Goal: Information Seeking & Learning: Find specific fact

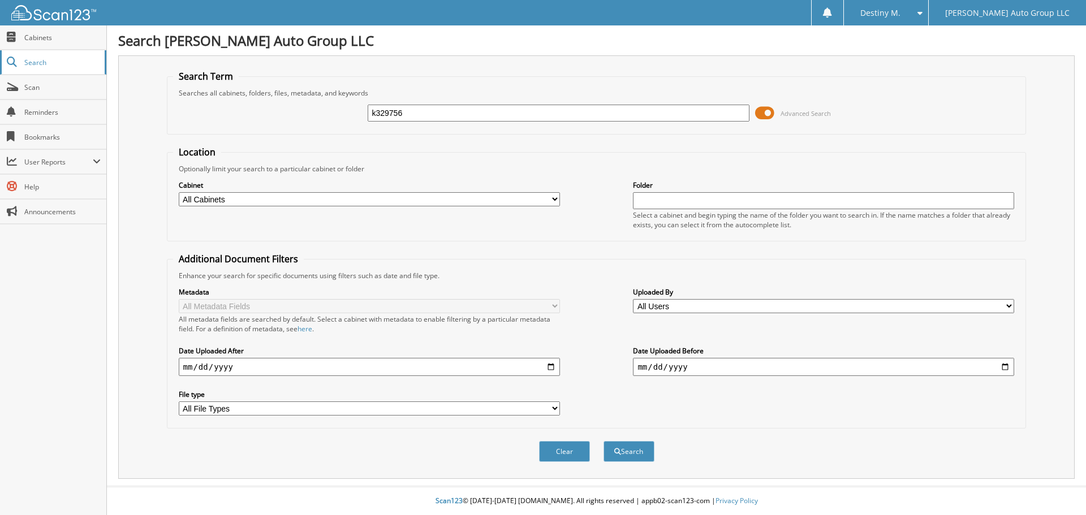
type input "k329756"
click at [604, 441] on button "Search" at bounding box center [629, 451] width 51 height 21
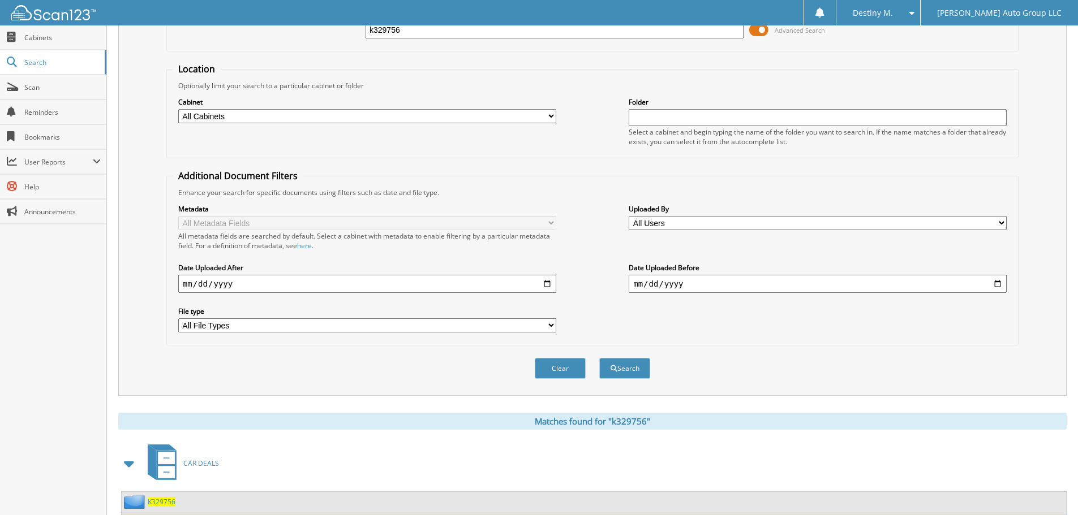
scroll to position [161, 0]
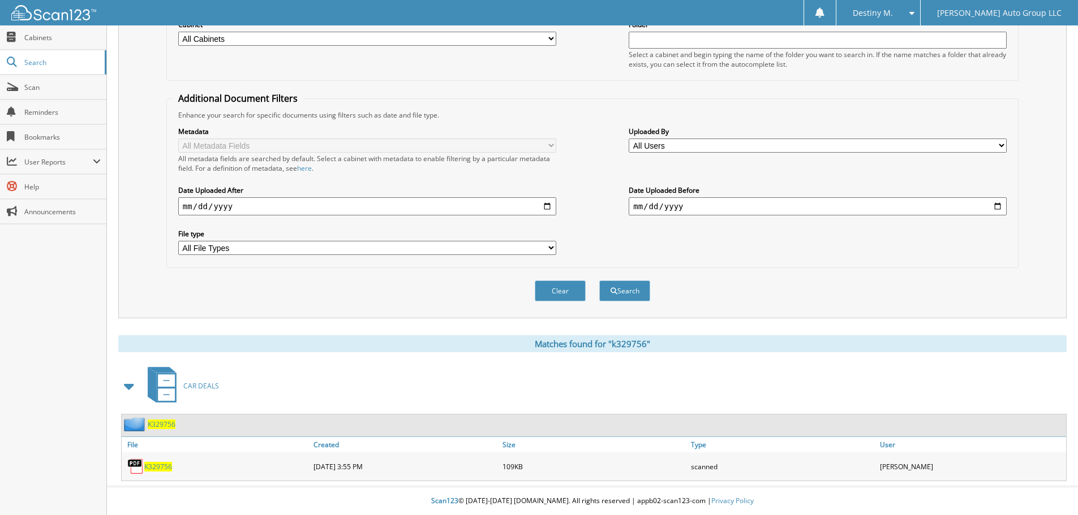
click at [161, 470] on span "K329756" at bounding box center [158, 467] width 28 height 10
click at [174, 422] on span "K329756" at bounding box center [162, 425] width 28 height 10
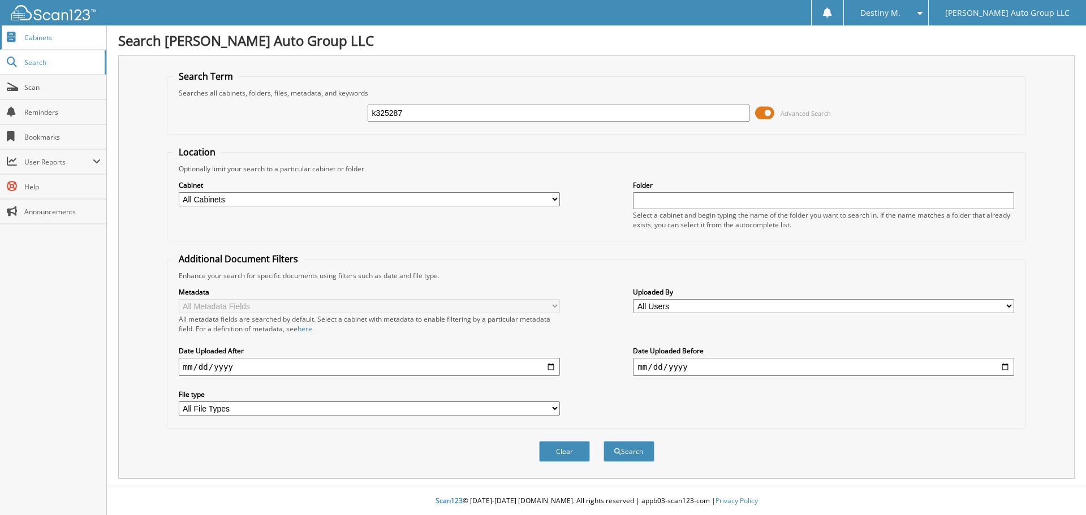
type input "k325287"
click at [604, 441] on button "Search" at bounding box center [629, 451] width 51 height 21
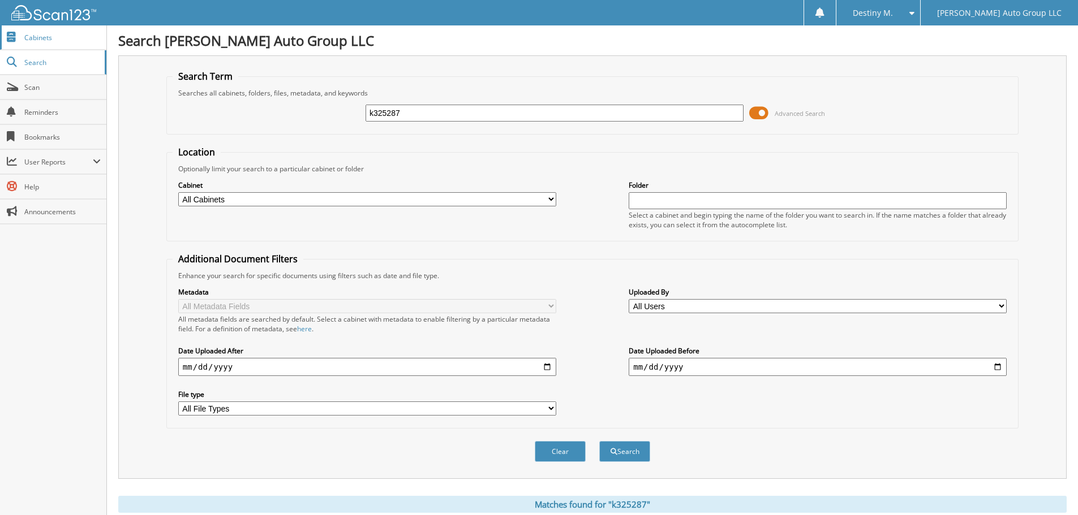
click at [53, 40] on span "Cabinets" at bounding box center [62, 38] width 76 height 10
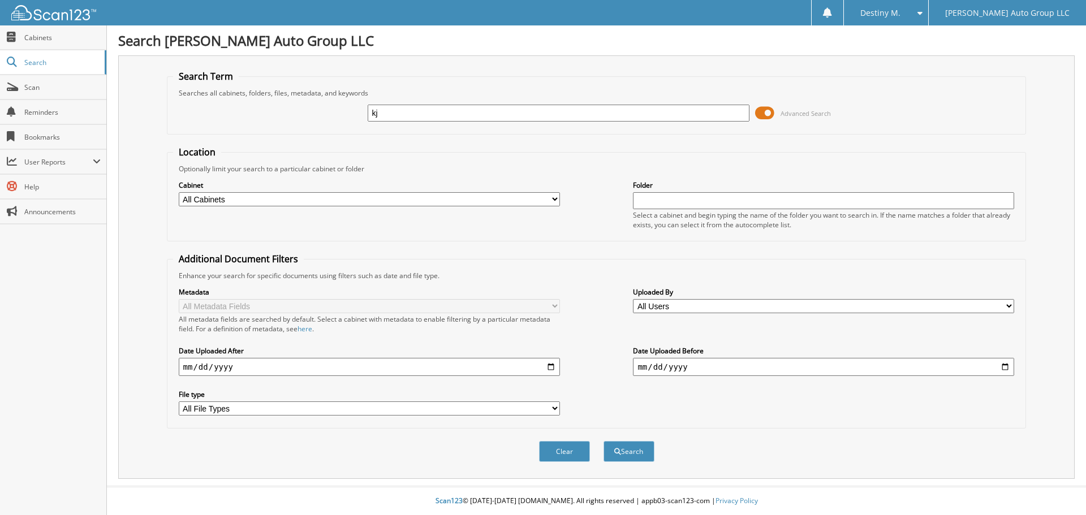
type input "k"
type input "k325287"
click at [604, 441] on button "Search" at bounding box center [629, 451] width 51 height 21
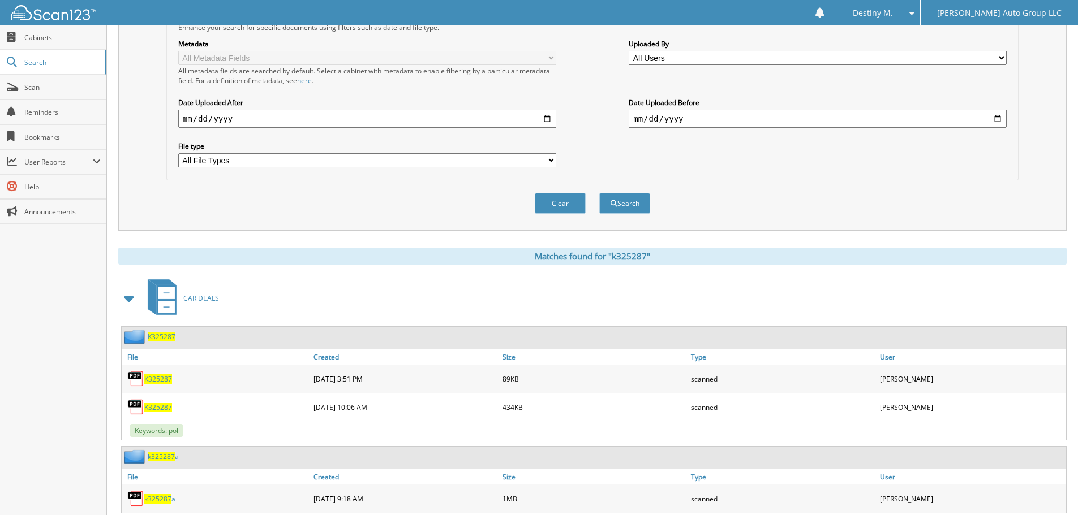
scroll to position [281, 0]
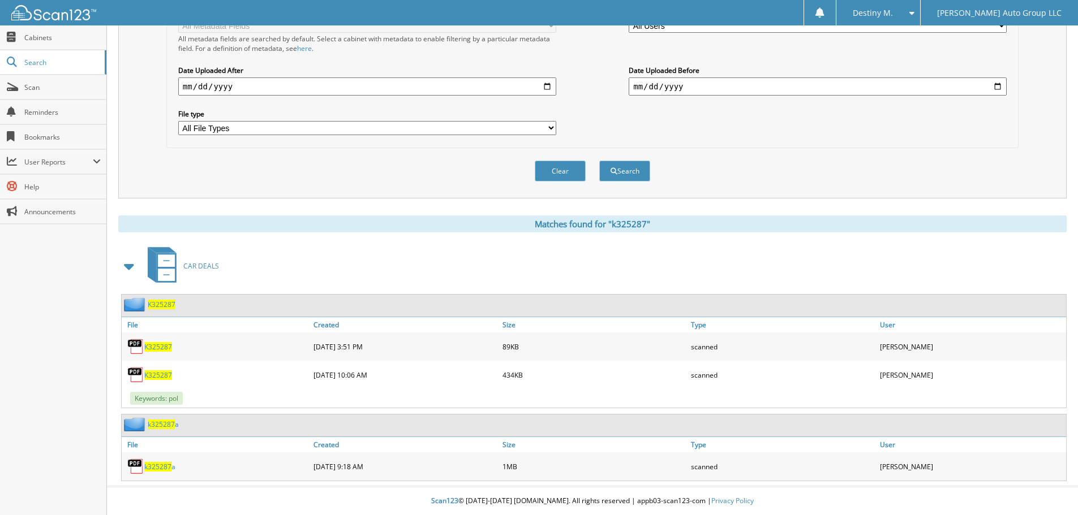
click at [167, 306] on span "K325287" at bounding box center [162, 305] width 28 height 10
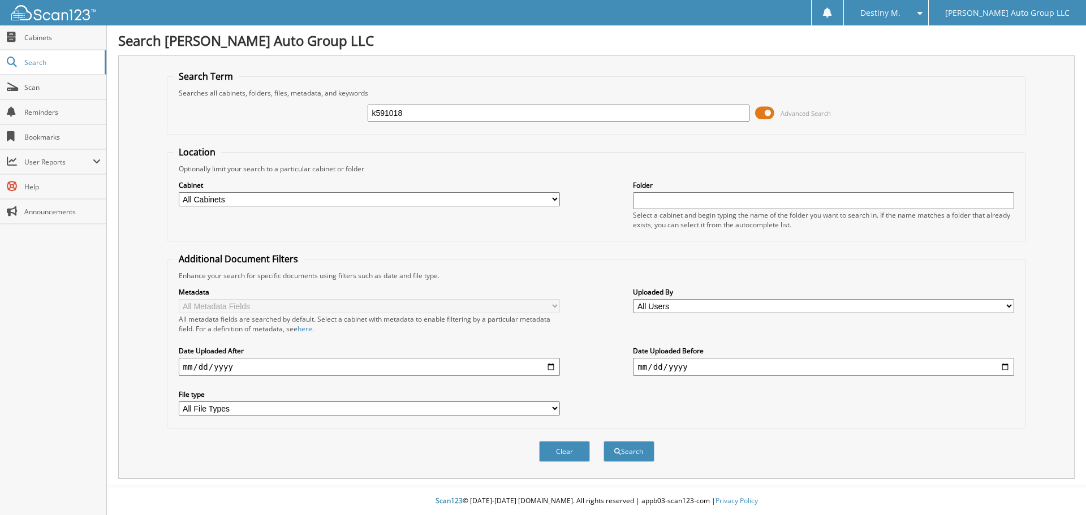
type input "k591018"
click at [604, 441] on button "Search" at bounding box center [629, 451] width 51 height 21
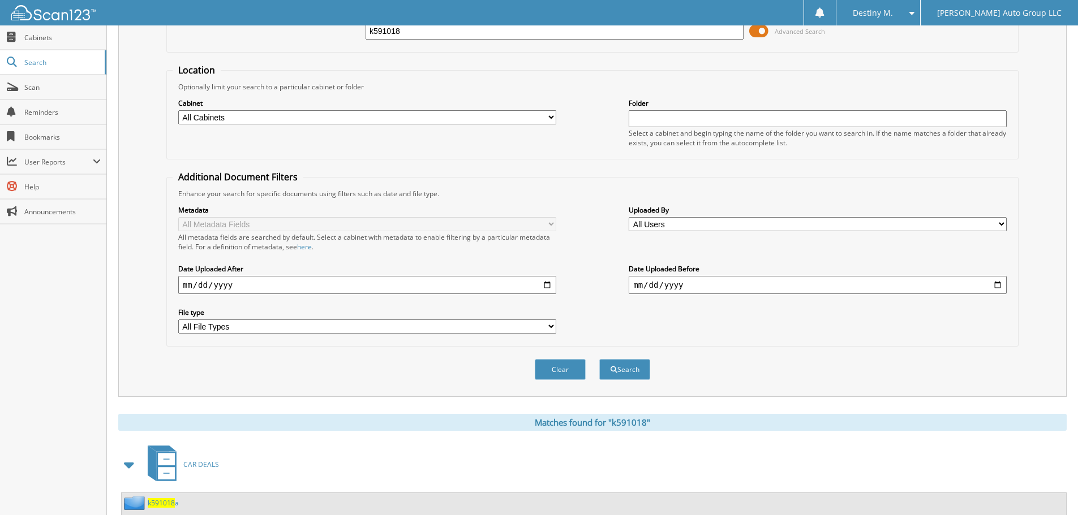
scroll to position [234, 0]
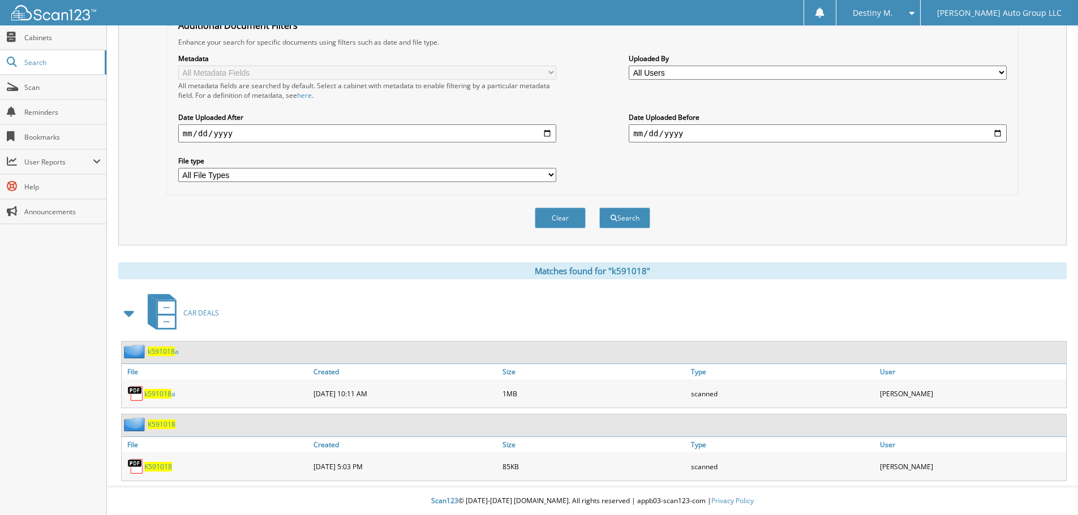
click at [170, 349] on span "k591018" at bounding box center [161, 352] width 27 height 10
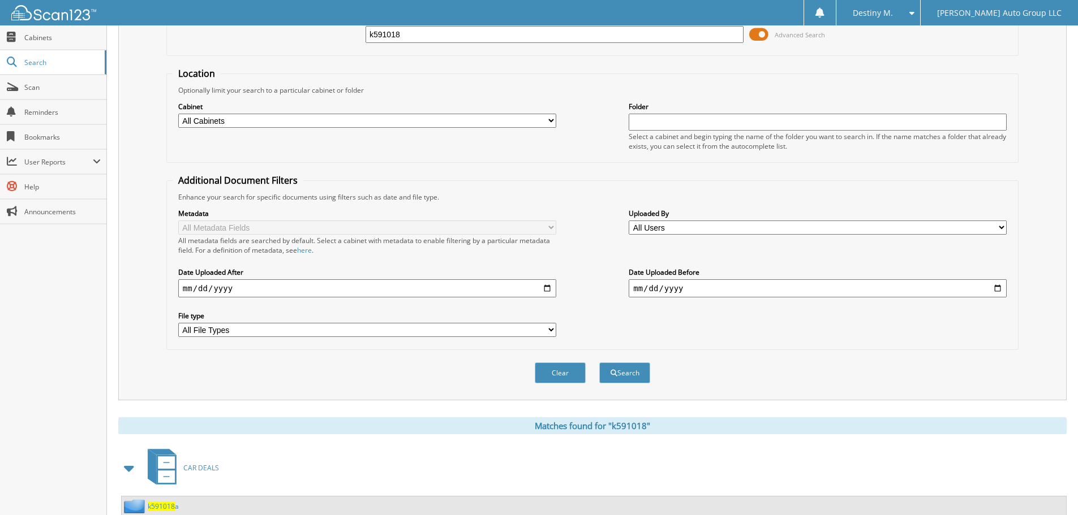
scroll to position [234, 0]
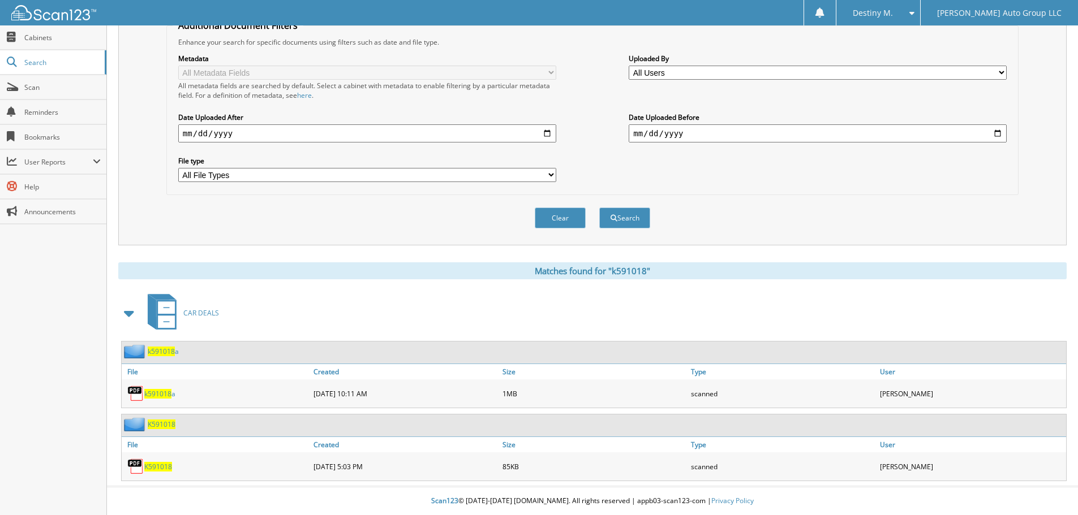
click at [157, 350] on span "k591018" at bounding box center [161, 352] width 27 height 10
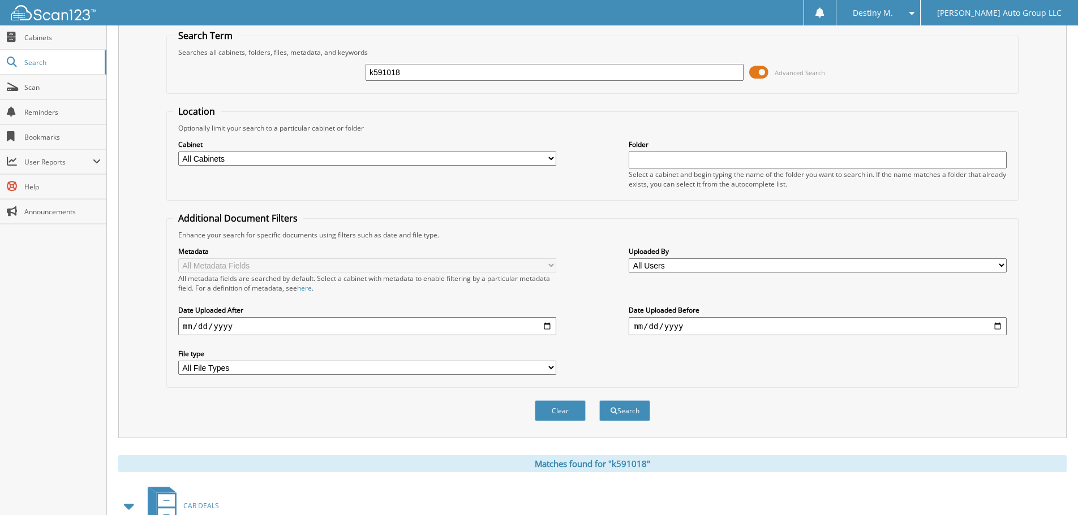
scroll to position [234, 0]
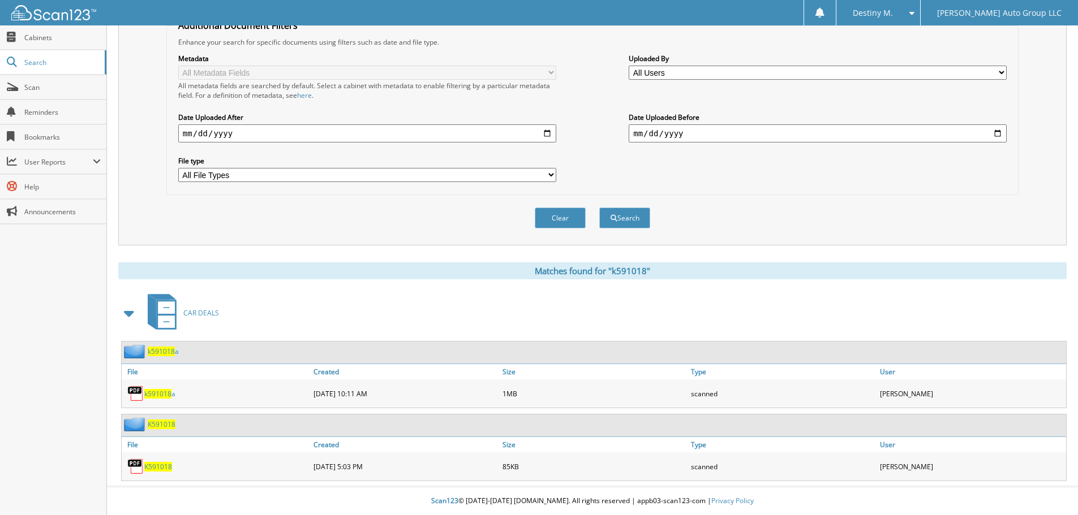
click at [157, 393] on span "k591018" at bounding box center [157, 394] width 27 height 10
click at [161, 425] on span "K591018" at bounding box center [162, 425] width 28 height 10
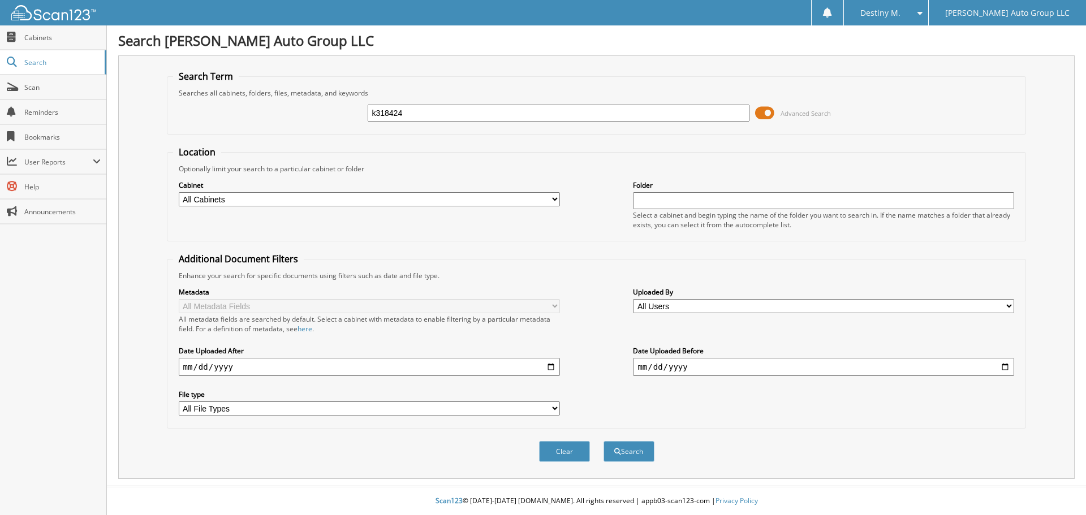
type input "k318424"
click at [604, 441] on button "Search" at bounding box center [629, 451] width 51 height 21
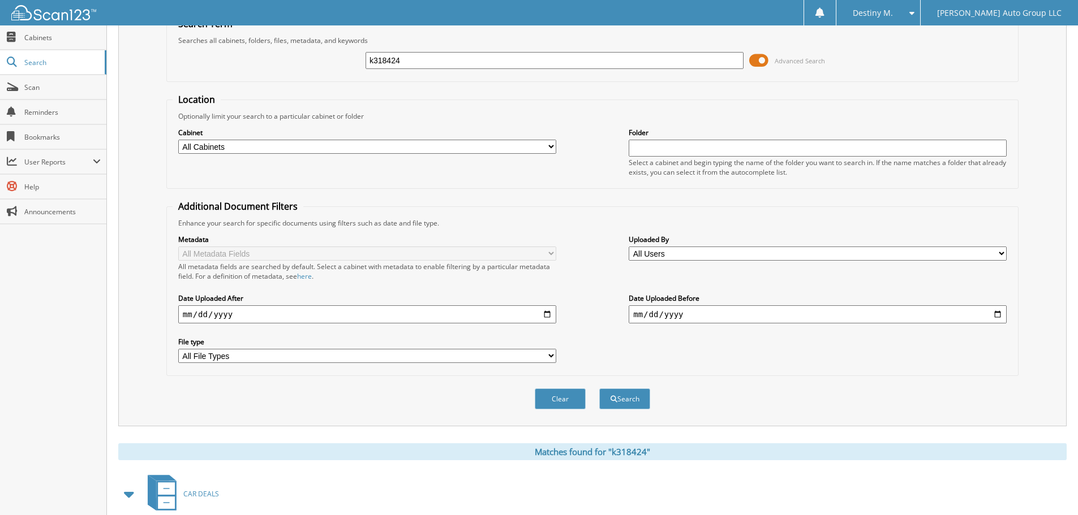
scroll to position [117, 0]
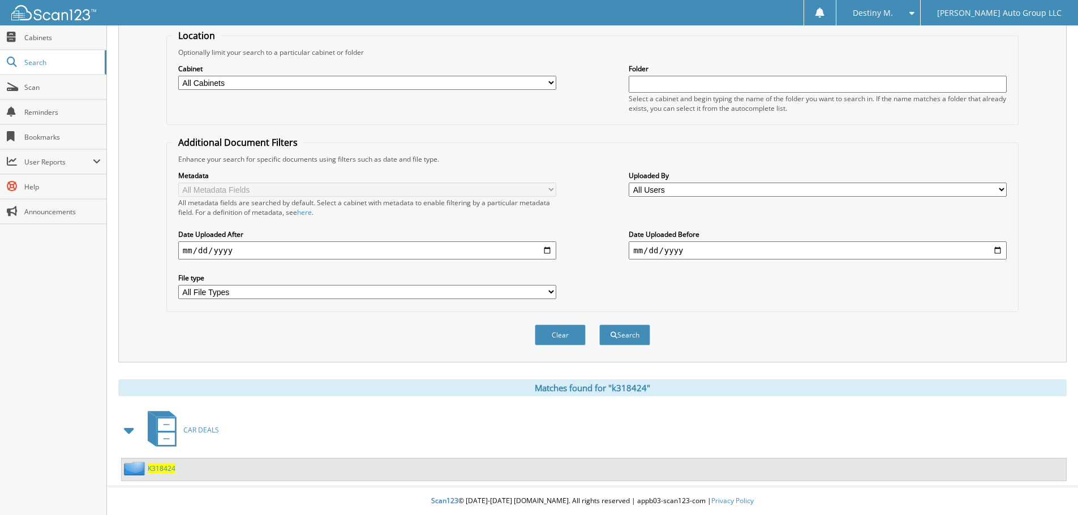
click at [599, 325] on button "Search" at bounding box center [624, 335] width 51 height 21
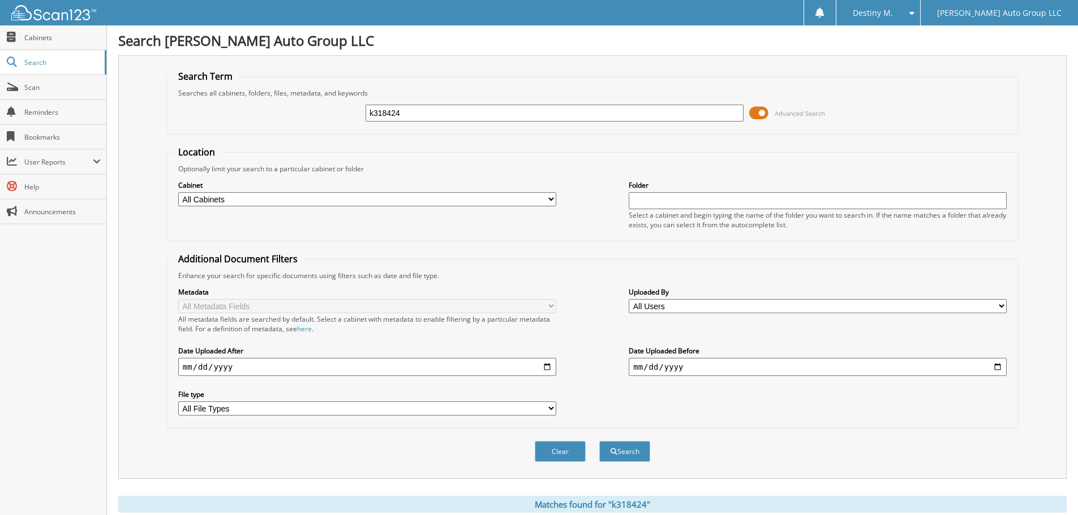
scroll to position [117, 0]
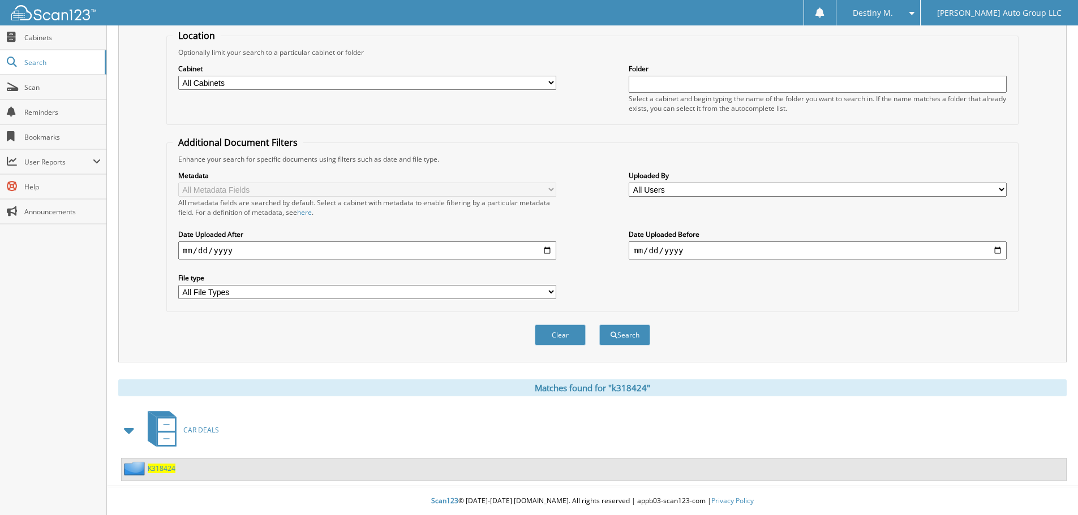
click at [165, 465] on span "K318424" at bounding box center [162, 469] width 28 height 10
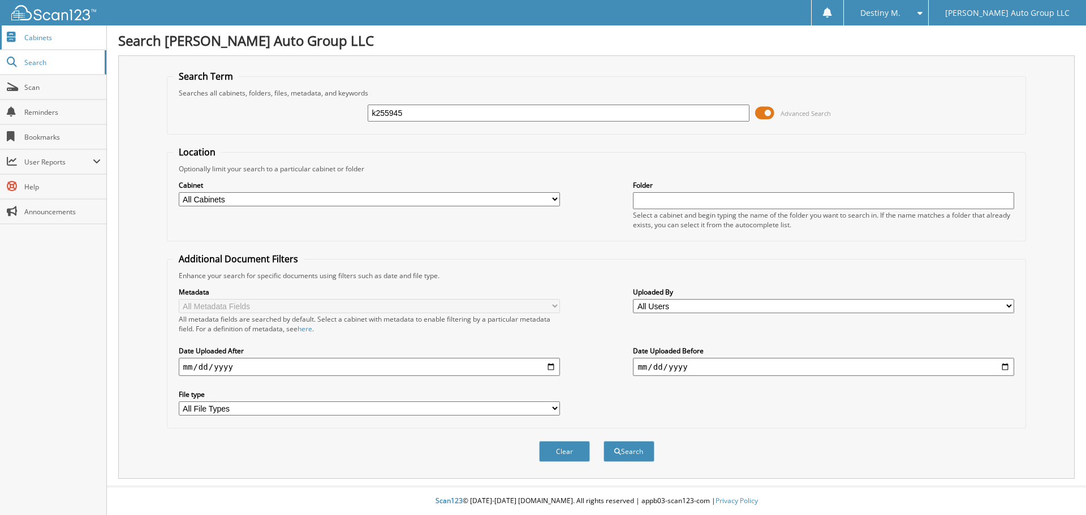
type input "k255945"
click at [604, 441] on button "Search" at bounding box center [629, 451] width 51 height 21
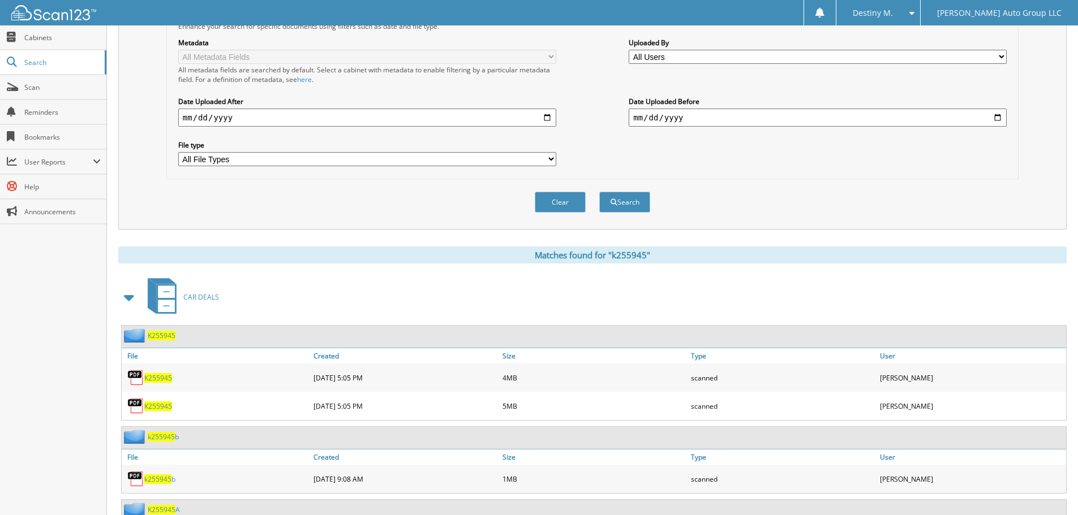
scroll to position [336, 0]
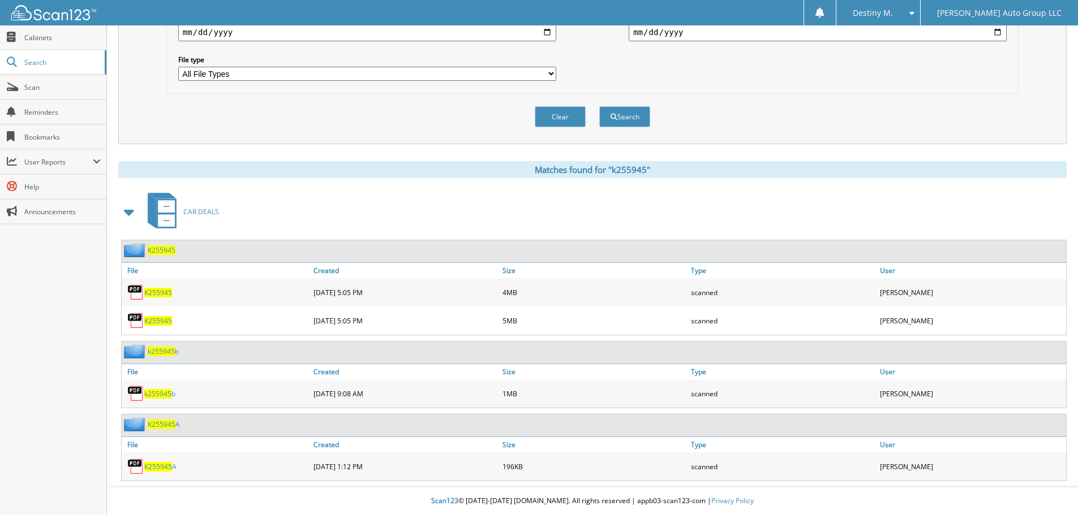
click at [160, 251] on span "K255945" at bounding box center [162, 251] width 28 height 10
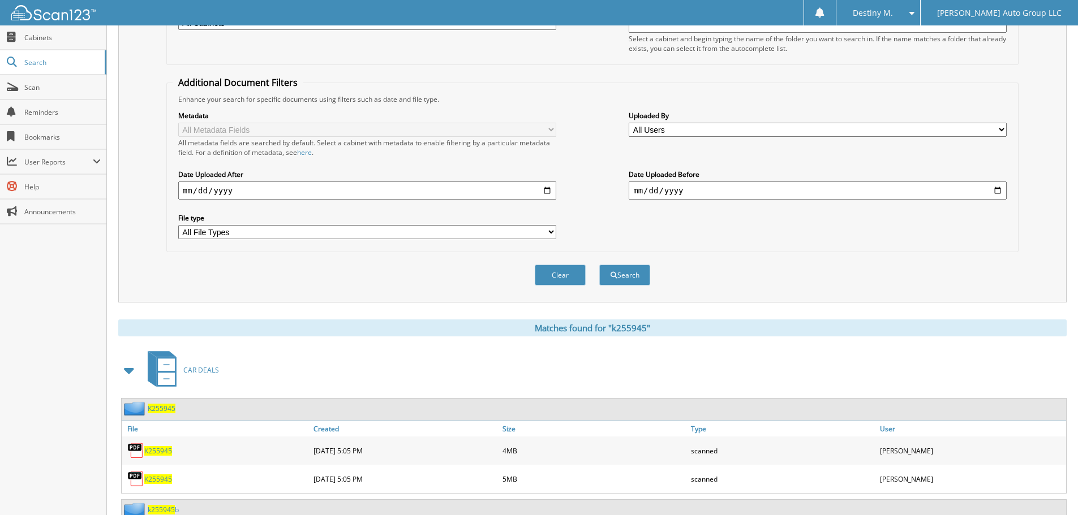
scroll to position [336, 0]
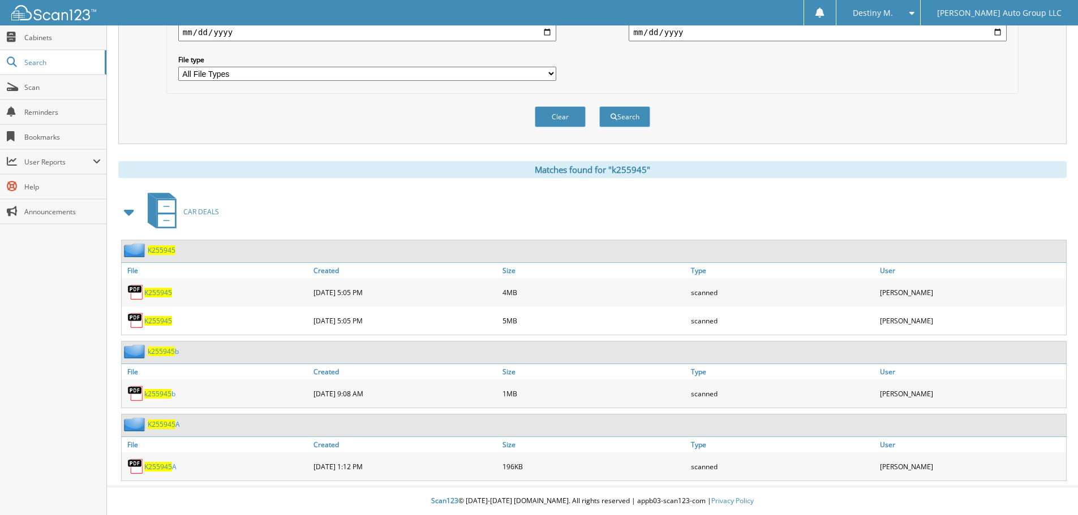
click at [152, 323] on span "K255945" at bounding box center [158, 321] width 28 height 10
click at [163, 319] on span "K255945" at bounding box center [158, 321] width 28 height 10
click at [132, 252] on img at bounding box center [136, 250] width 24 height 14
click at [153, 252] on span "K255945" at bounding box center [162, 251] width 28 height 10
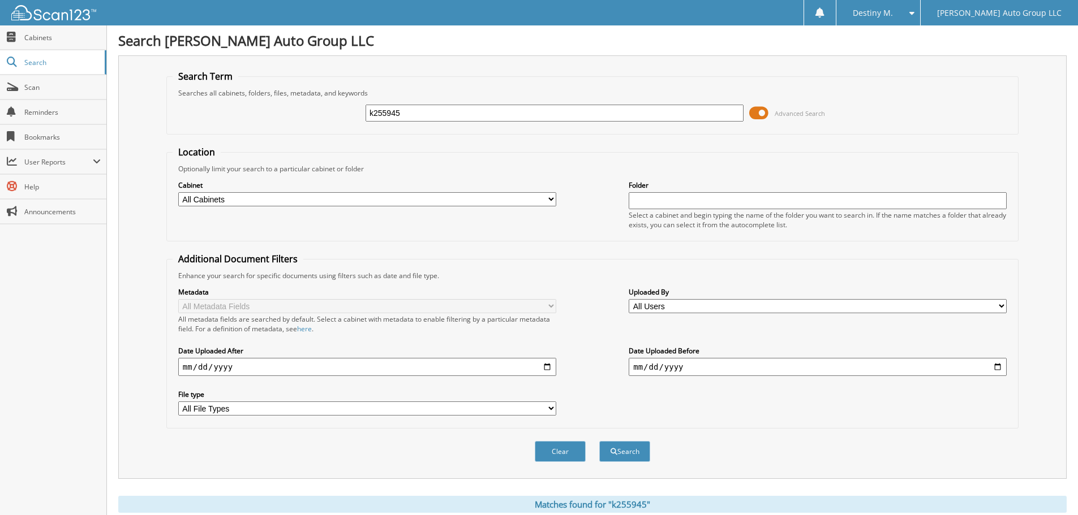
scroll to position [336, 0]
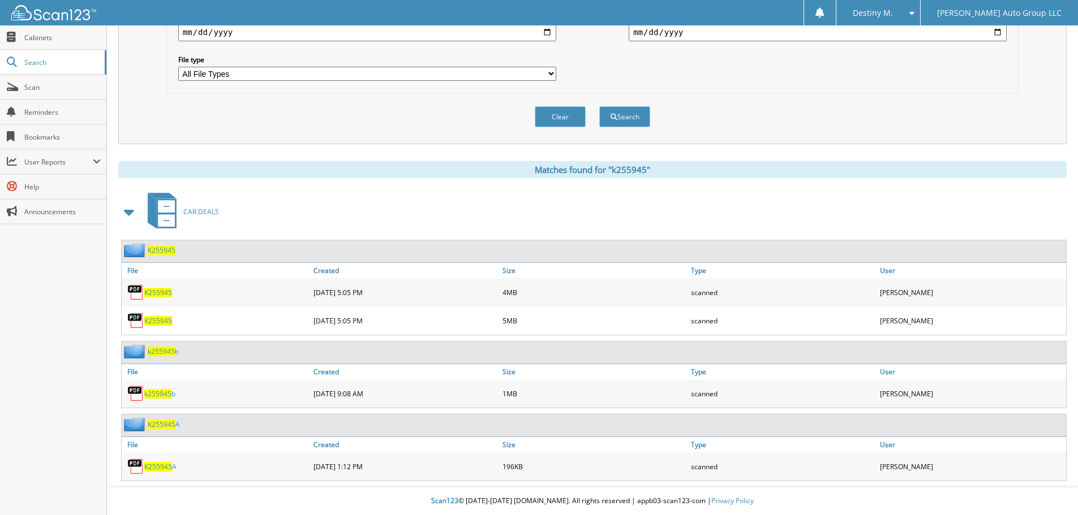
click at [166, 353] on span "k255945" at bounding box center [161, 352] width 27 height 10
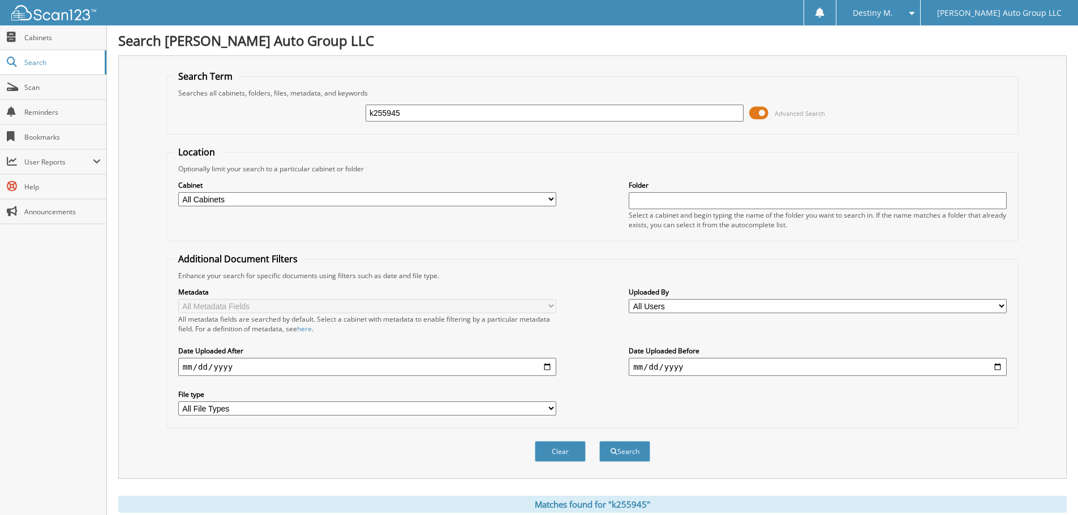
scroll to position [336, 0]
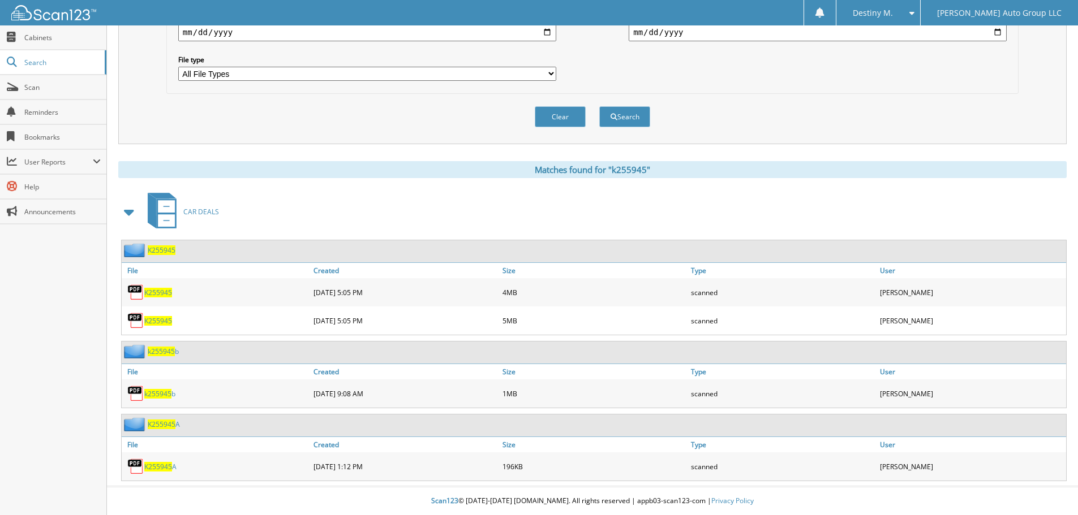
click at [169, 425] on span "K255945" at bounding box center [162, 425] width 28 height 10
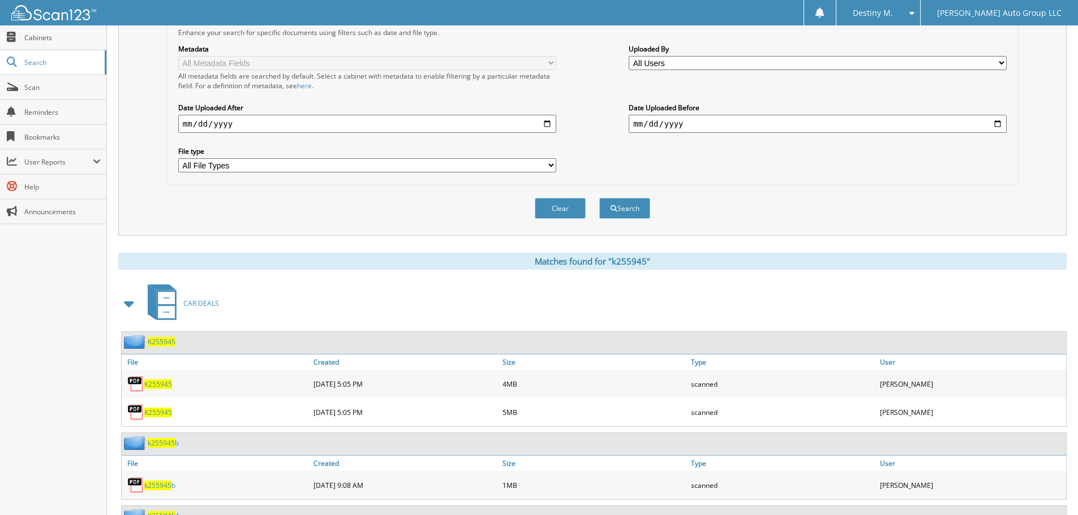
scroll to position [336, 0]
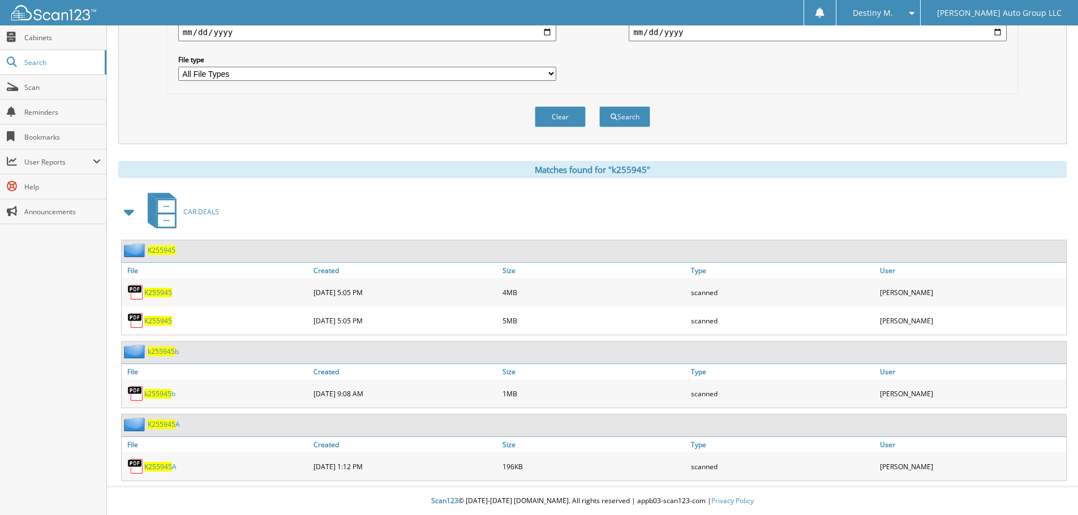
click at [161, 251] on span "K255945" at bounding box center [162, 251] width 28 height 10
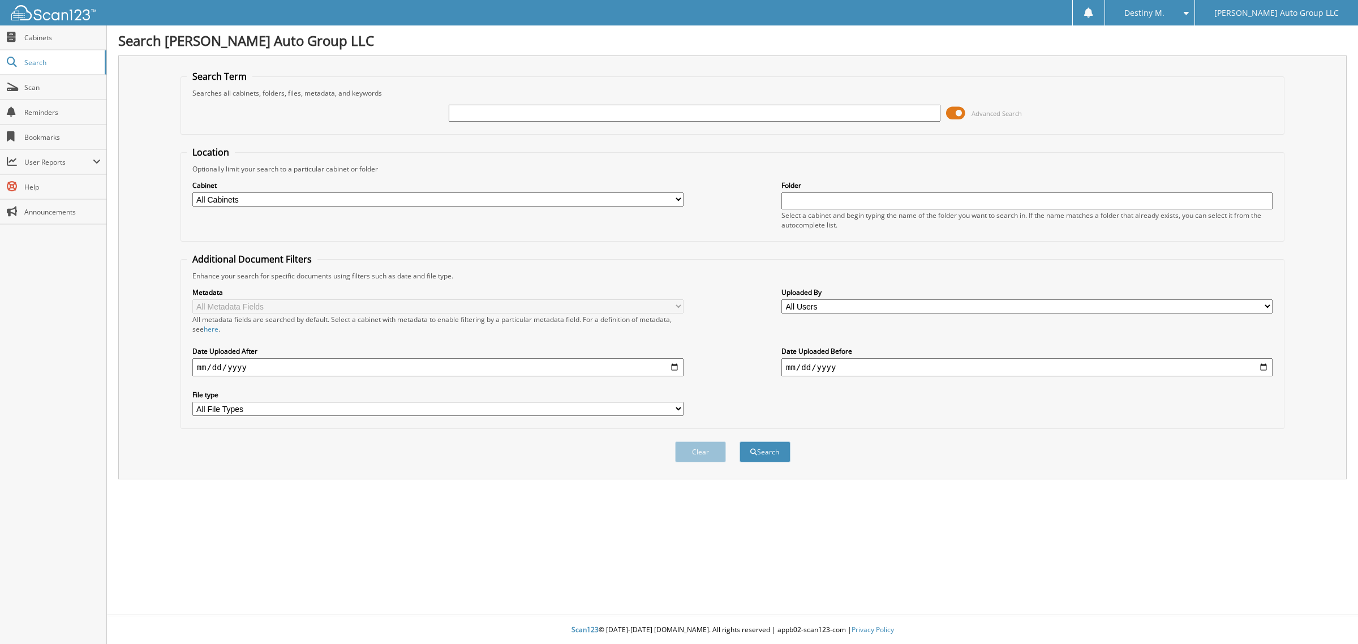
click at [523, 122] on div at bounding box center [694, 113] width 491 height 19
click at [522, 117] on input "text" at bounding box center [694, 113] width 491 height 17
type input "k615944"
click at [740, 441] on button "Search" at bounding box center [765, 451] width 51 height 21
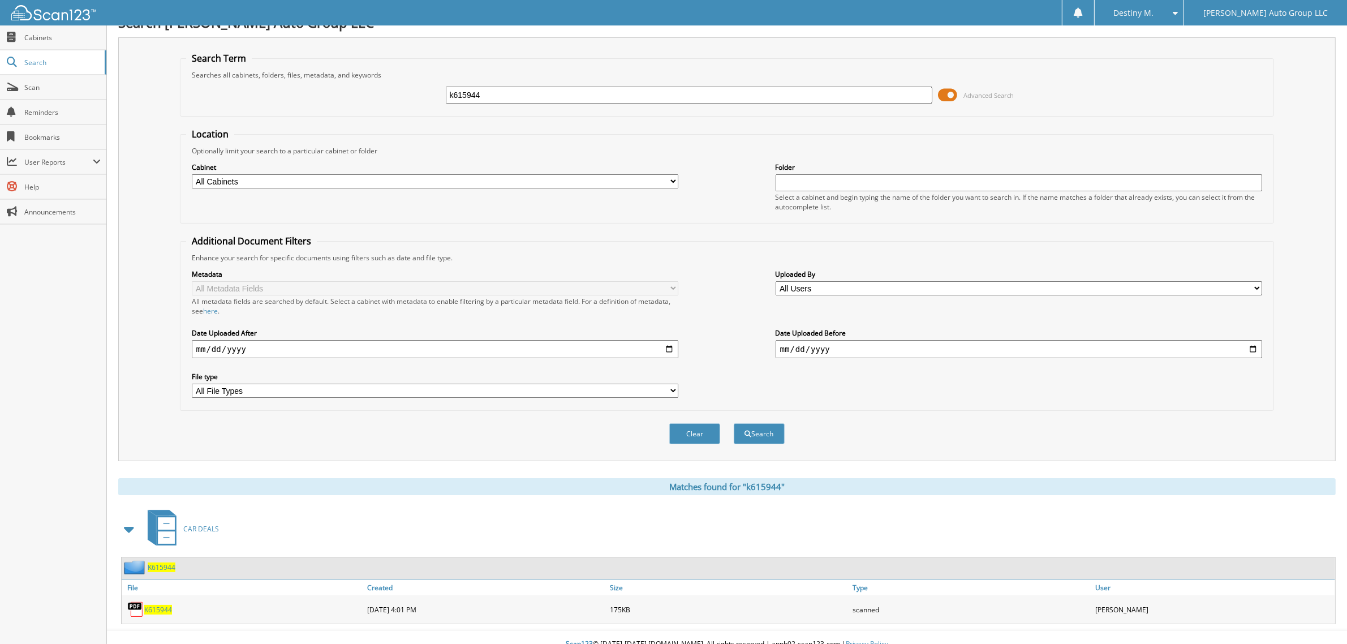
scroll to position [23, 0]
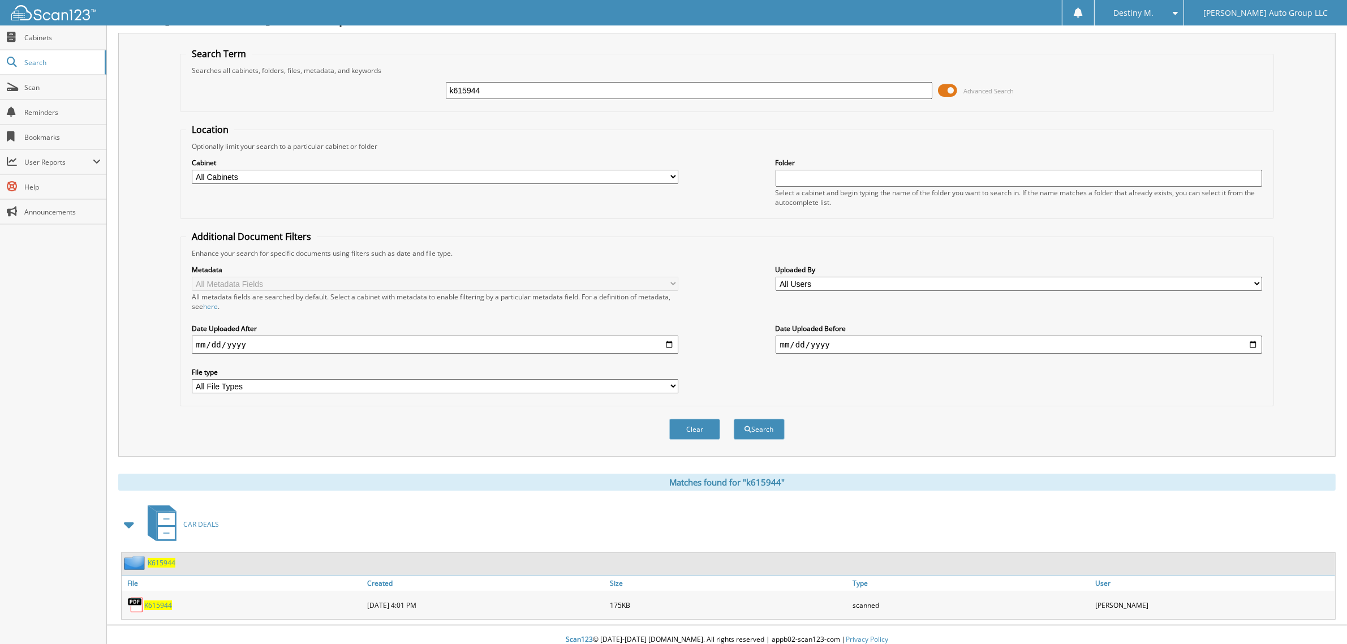
click at [171, 558] on span "K615944" at bounding box center [162, 563] width 28 height 10
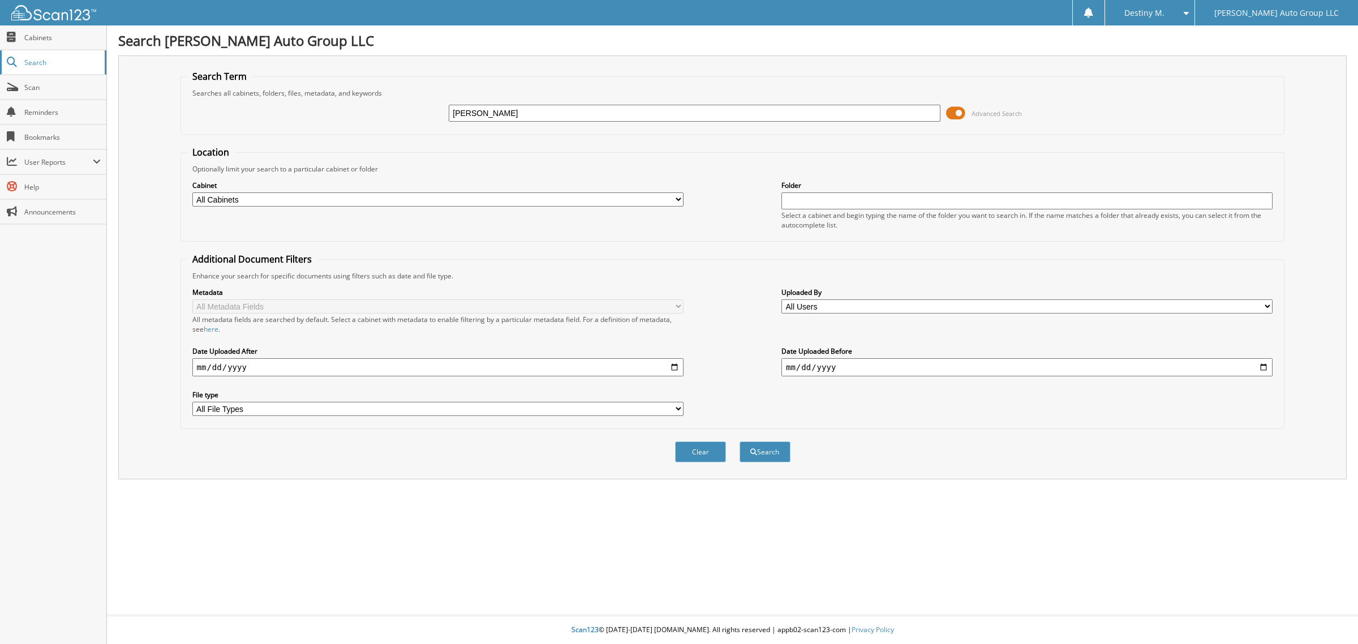
type input "[PERSON_NAME]"
click at [740, 441] on button "Search" at bounding box center [765, 451] width 51 height 21
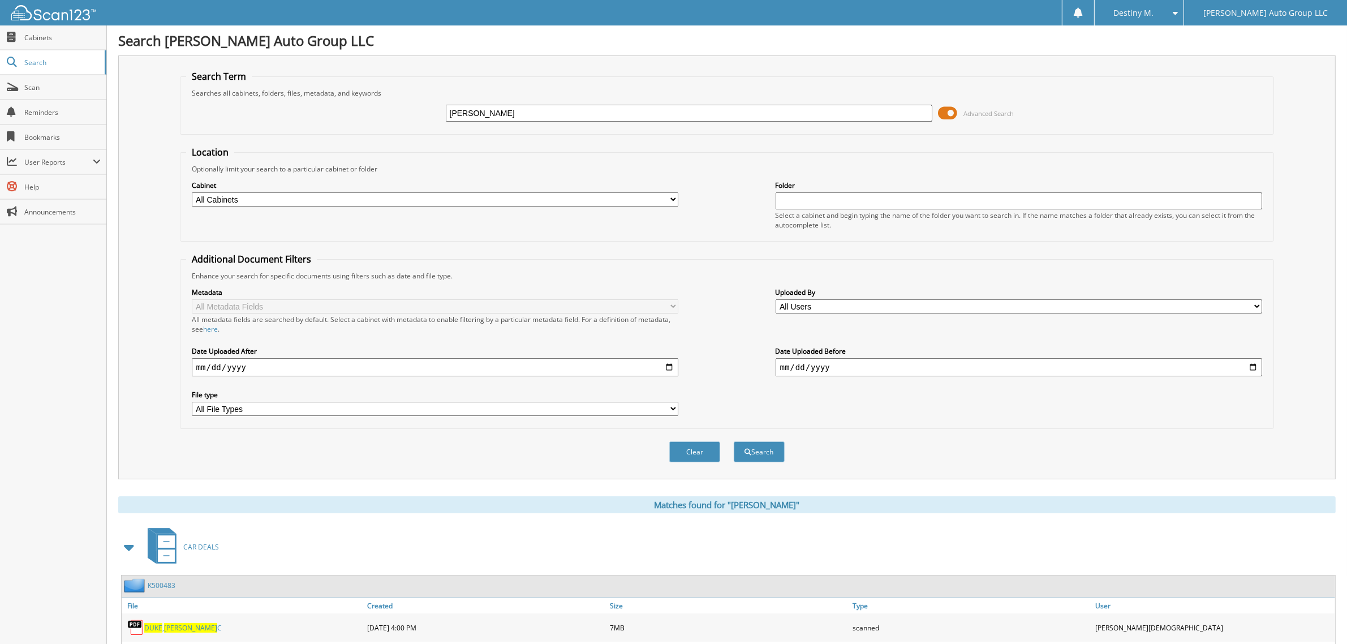
drag, startPoint x: 502, startPoint y: 114, endPoint x: 279, endPoint y: 119, distance: 223.0
click at [280, 120] on div "john duke Advanced Search" at bounding box center [727, 113] width 1082 height 31
type input "k500483"
click at [734, 441] on button "Search" at bounding box center [759, 451] width 51 height 21
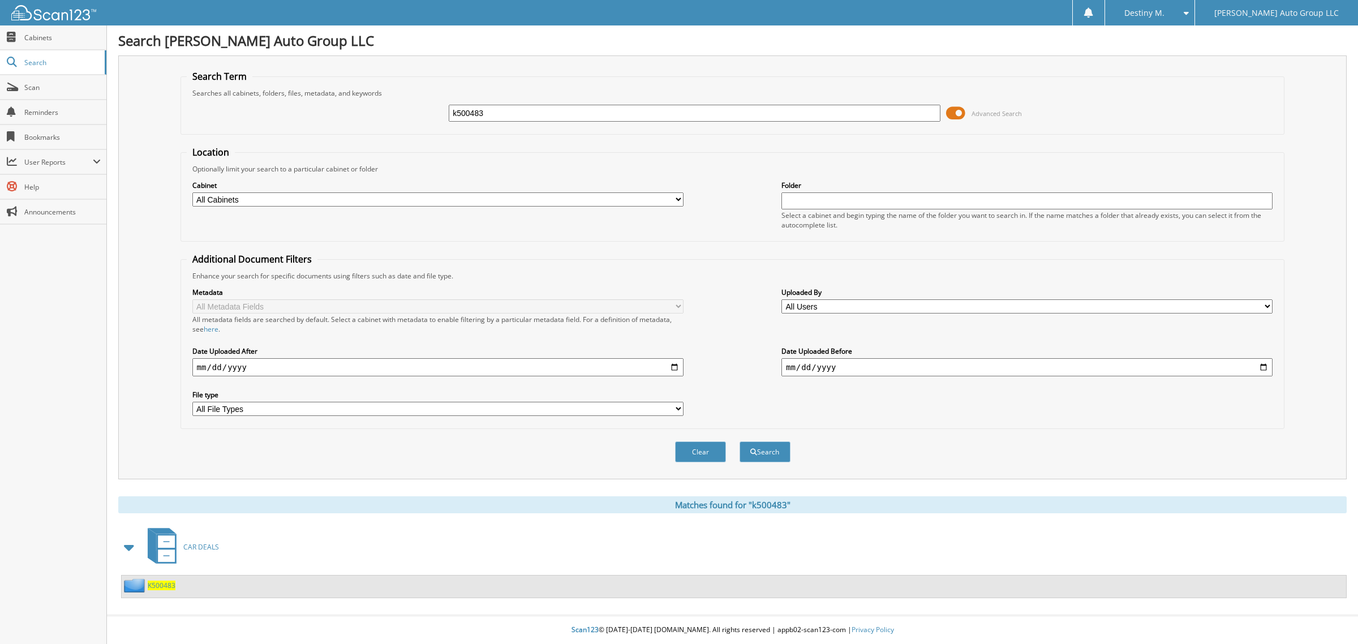
click at [170, 581] on span "K500483" at bounding box center [162, 586] width 28 height 10
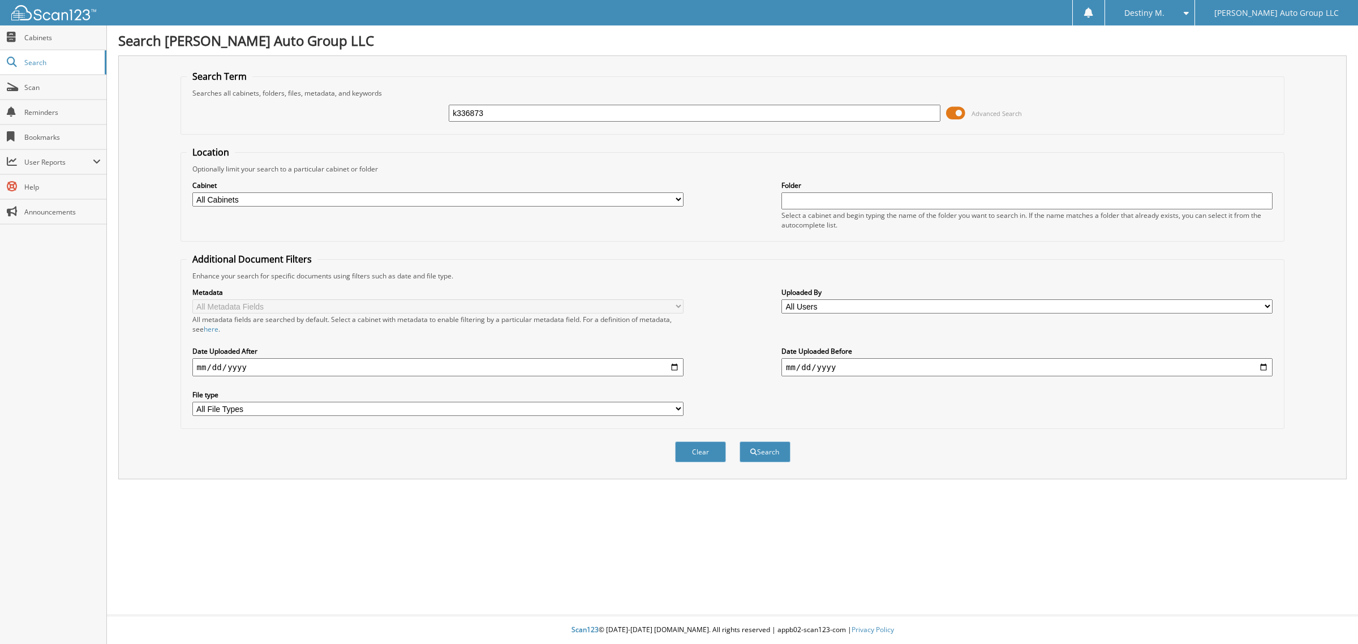
type input "k336873"
click at [740, 441] on button "Search" at bounding box center [765, 451] width 51 height 21
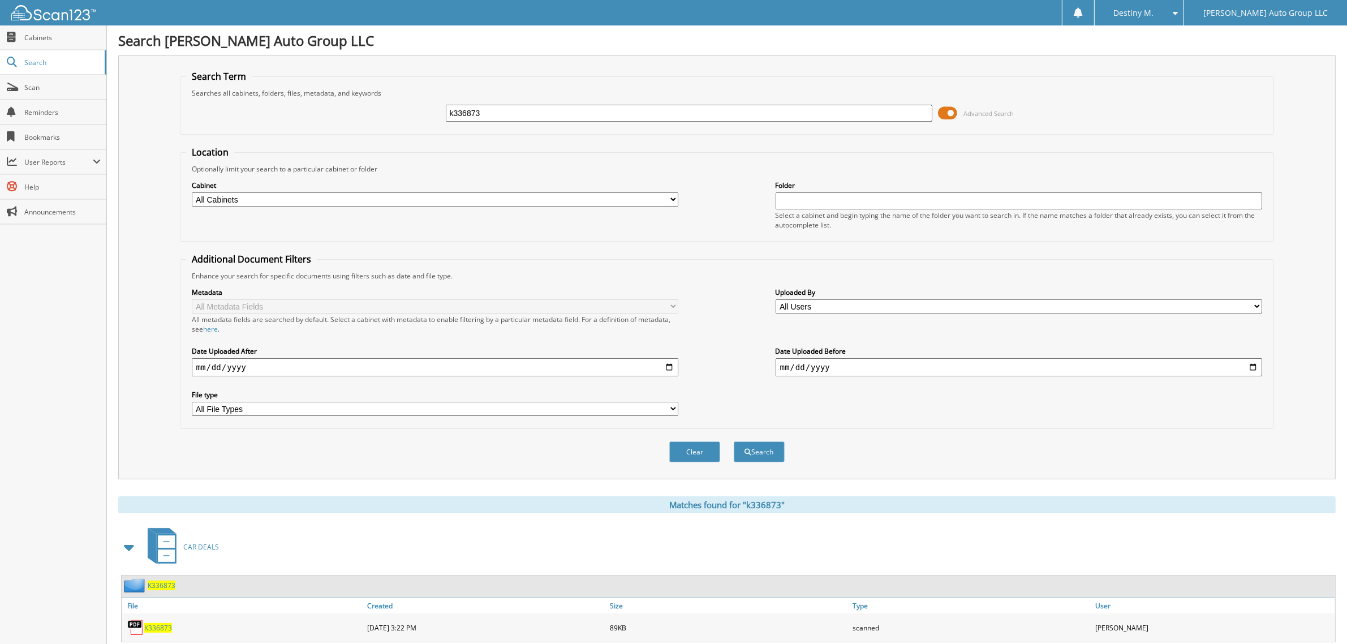
scroll to position [95, 0]
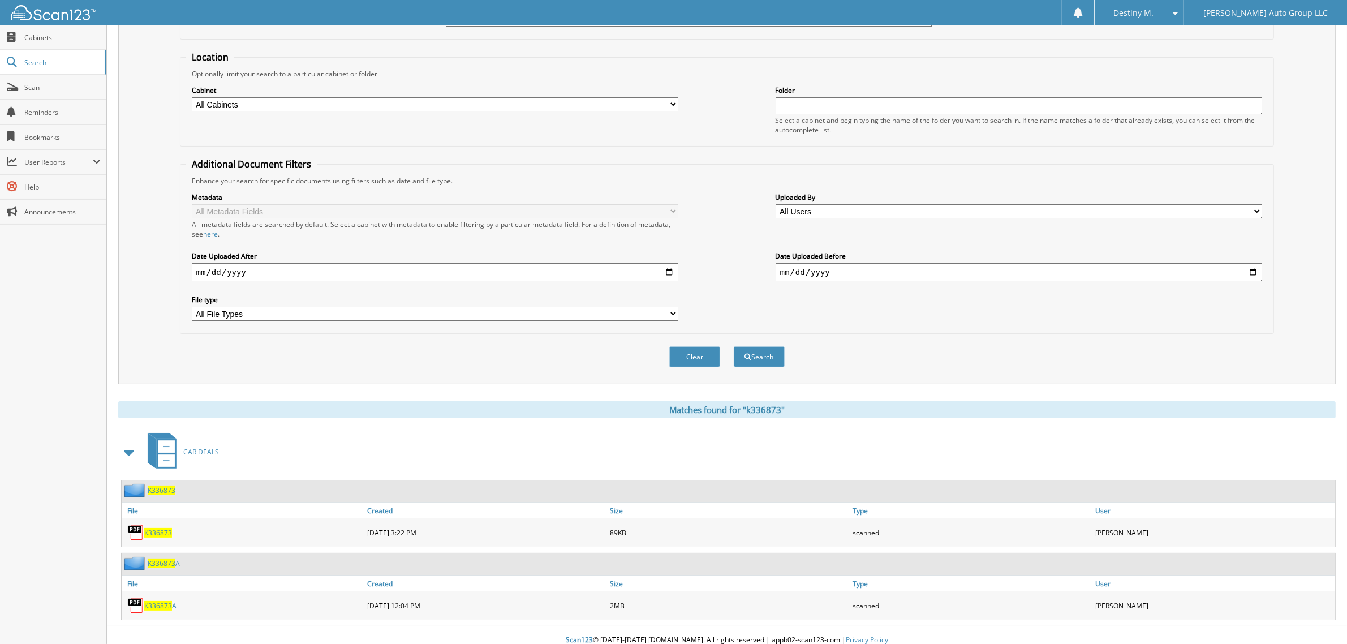
click at [168, 485] on span "K336873" at bounding box center [162, 490] width 28 height 10
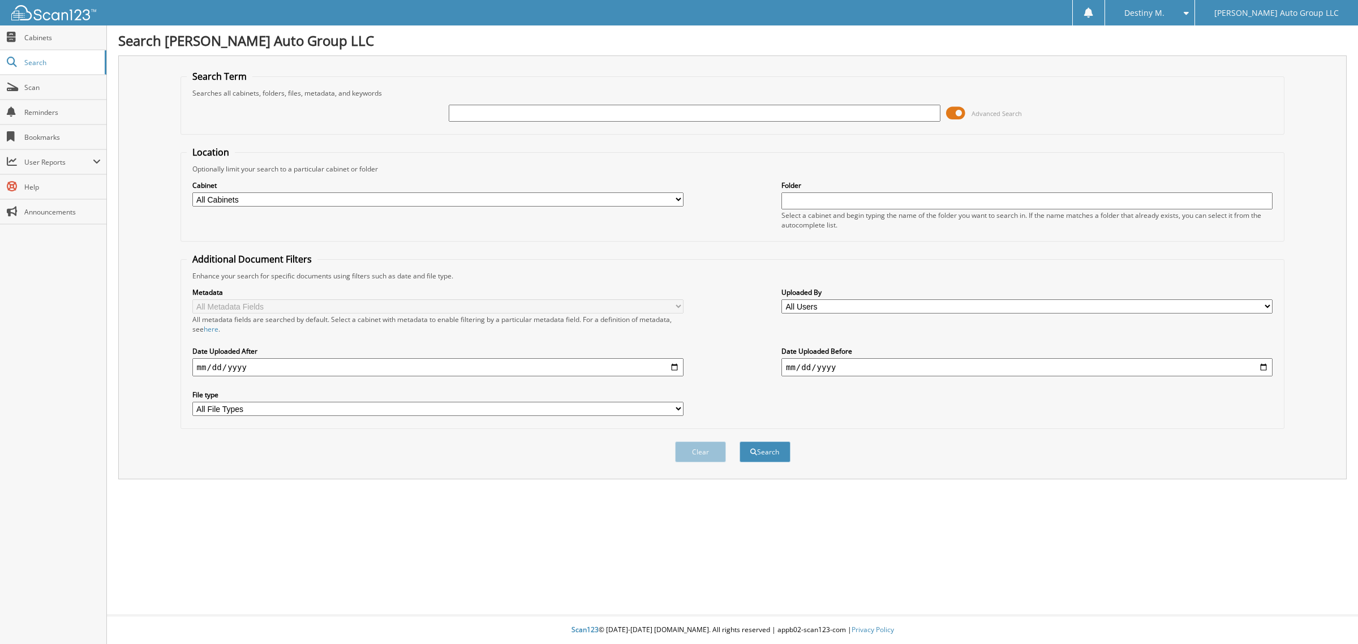
click at [488, 105] on input "text" at bounding box center [694, 113] width 491 height 17
type input "k605890"
click at [740, 441] on button "Search" at bounding box center [765, 451] width 51 height 21
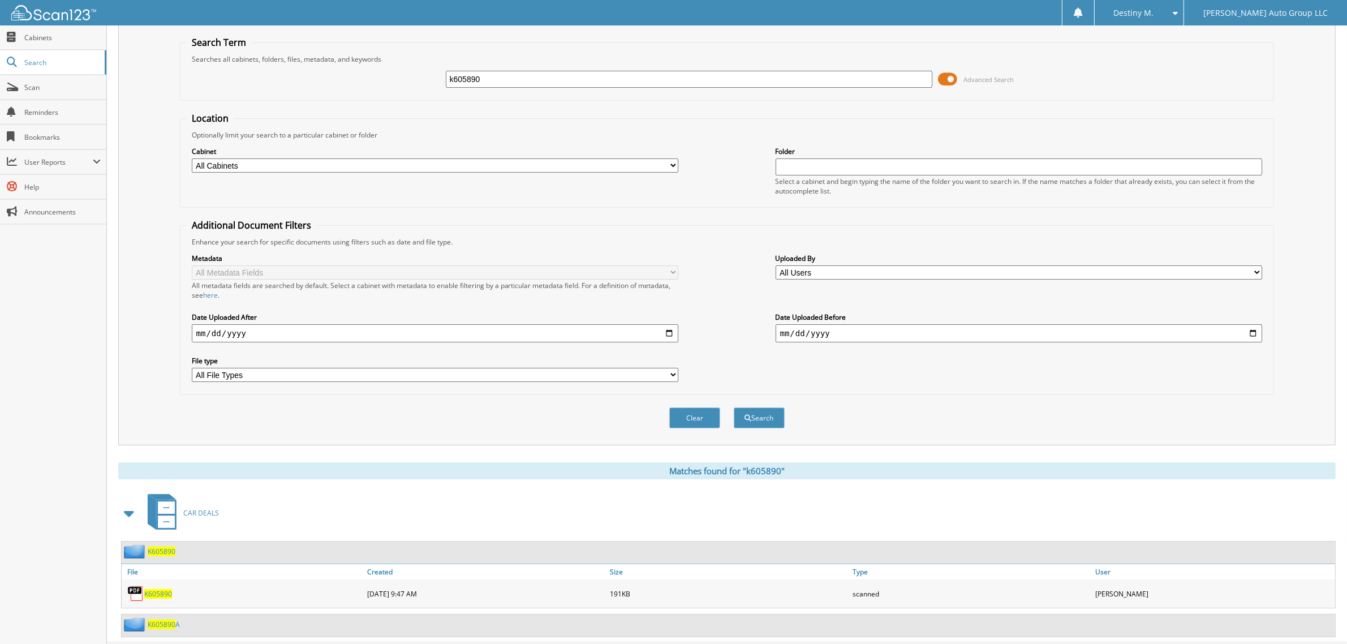
scroll to position [51, 0]
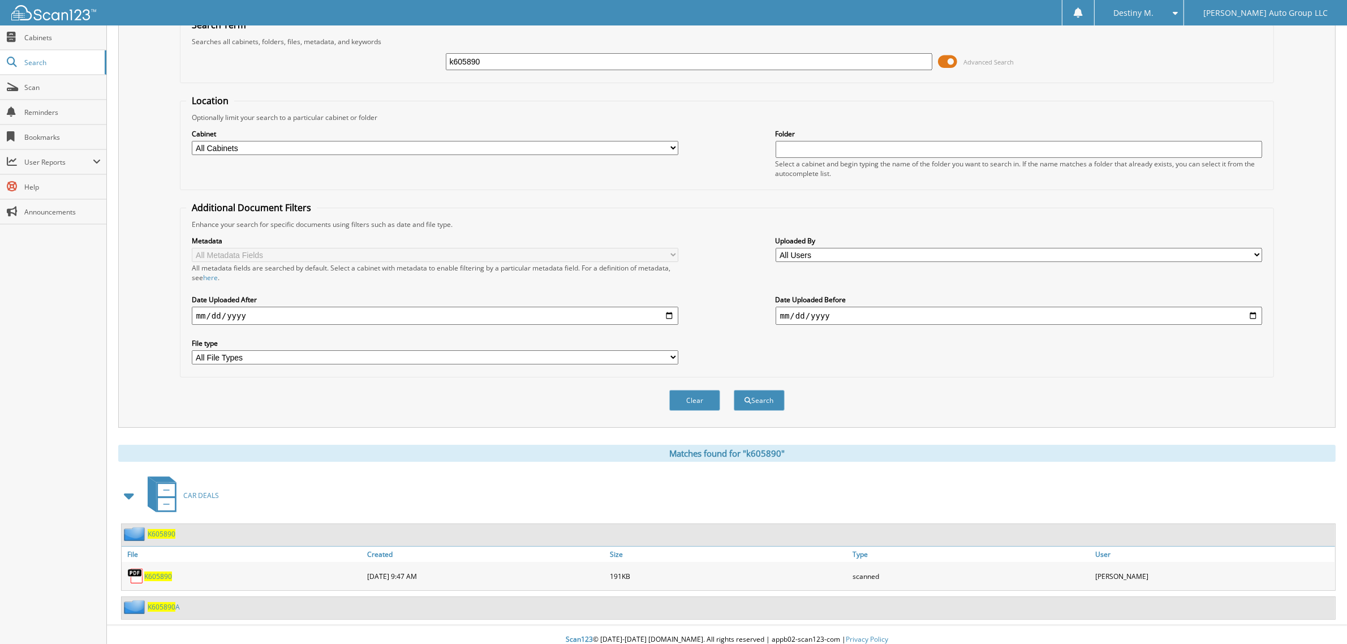
click at [171, 527] on div "K605890" at bounding box center [149, 534] width 54 height 14
click at [162, 529] on span "K605890" at bounding box center [162, 534] width 28 height 10
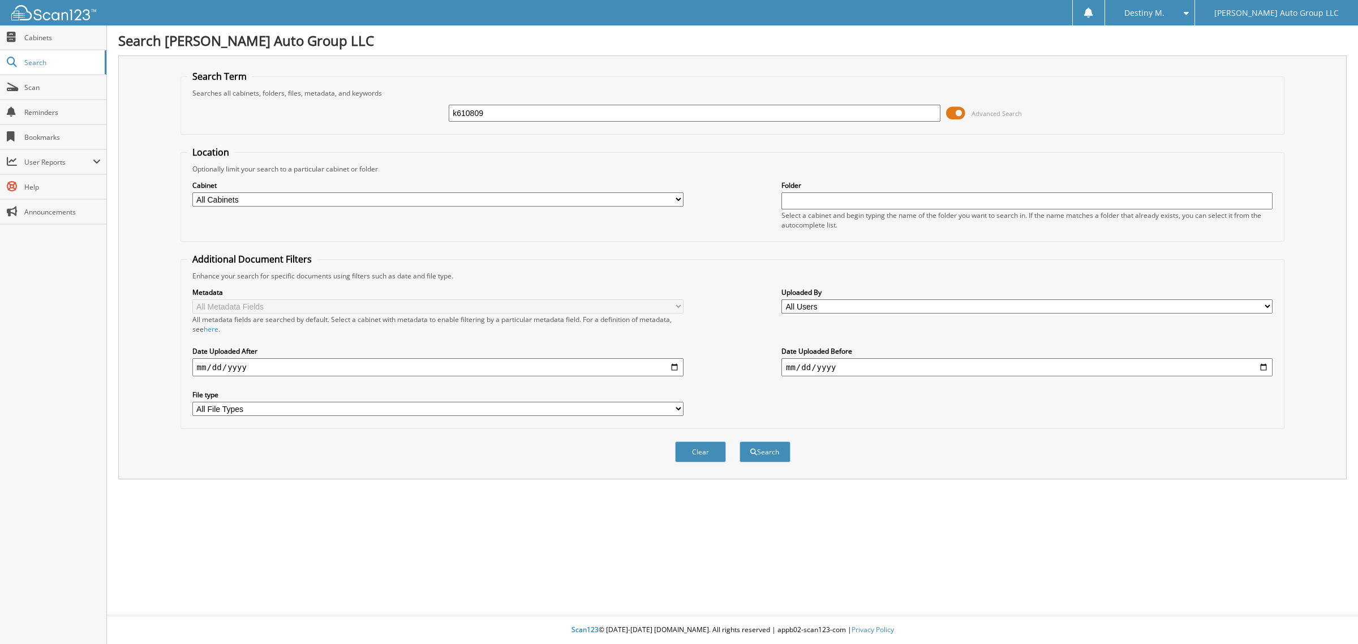
type input "k610809"
click at [740, 441] on button "Search" at bounding box center [765, 451] width 51 height 21
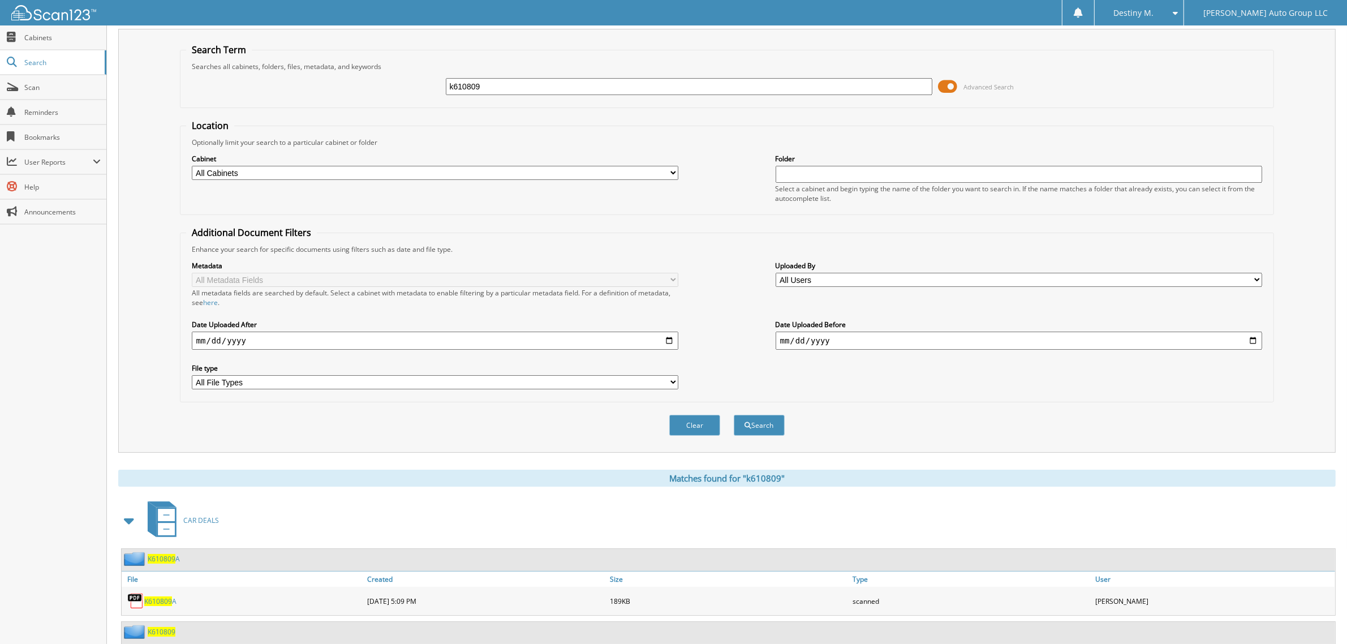
scroll to position [51, 0]
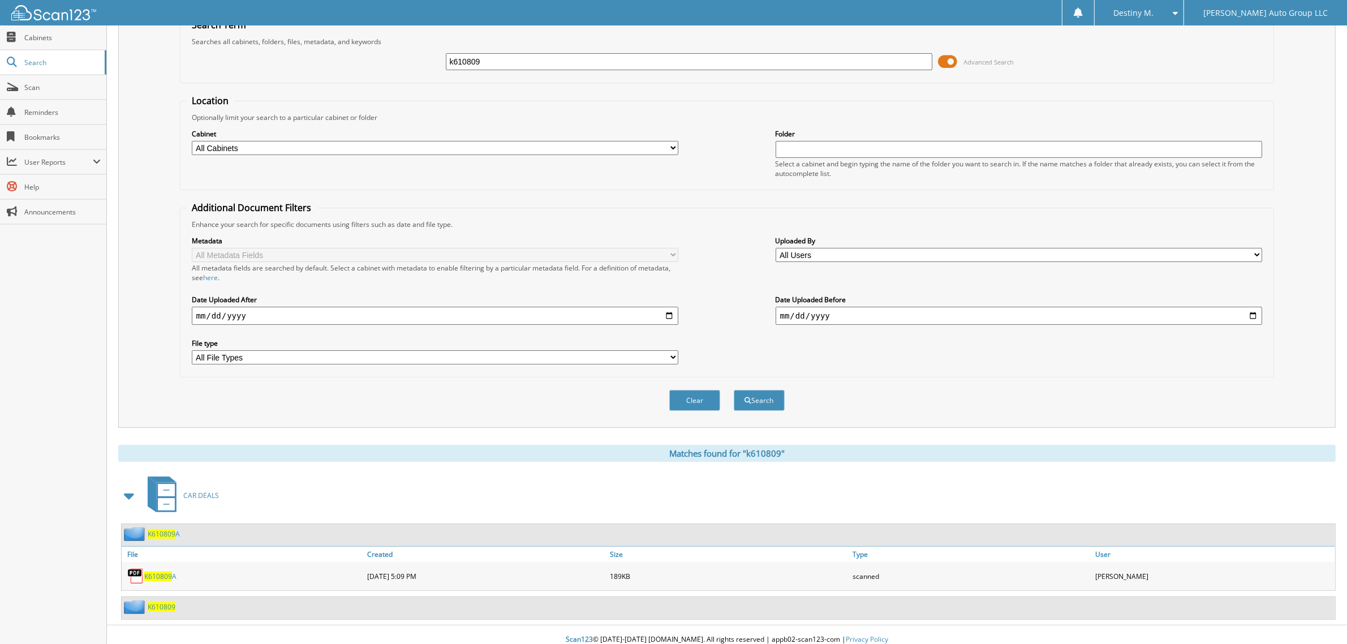
click at [160, 529] on span "K610809" at bounding box center [162, 534] width 28 height 10
click at [167, 602] on span "K610809" at bounding box center [162, 607] width 28 height 10
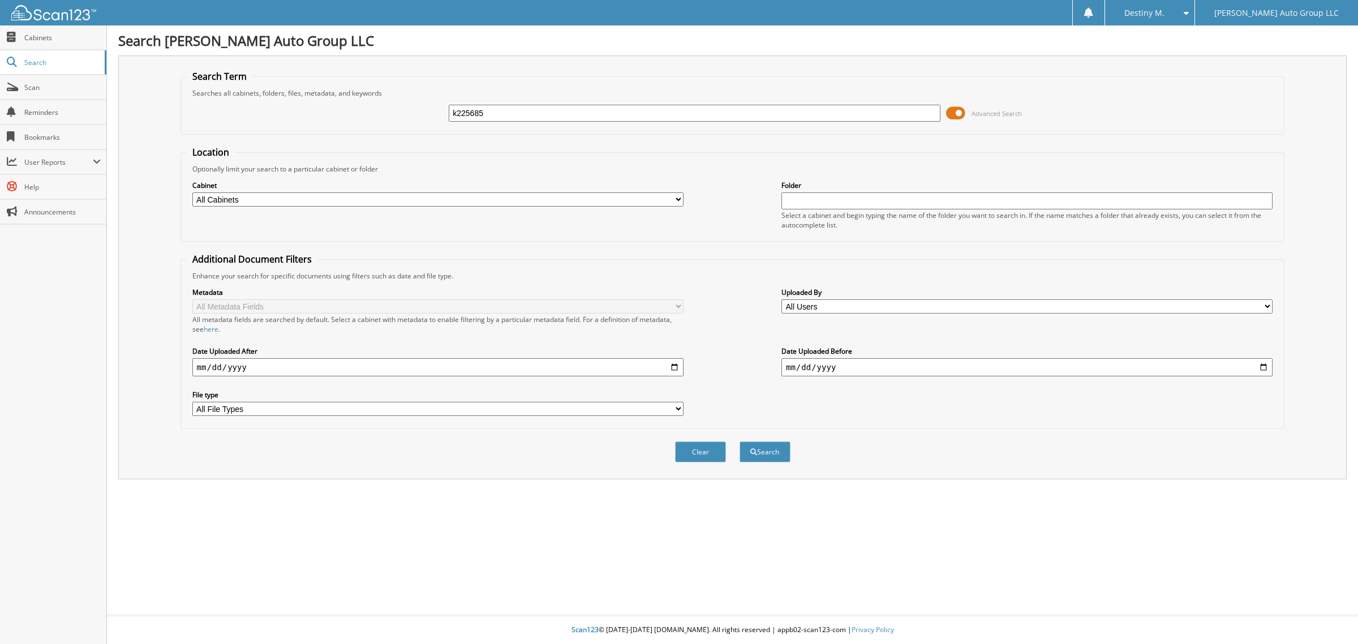
type input "k225685"
click at [740, 441] on button "Search" at bounding box center [765, 451] width 51 height 21
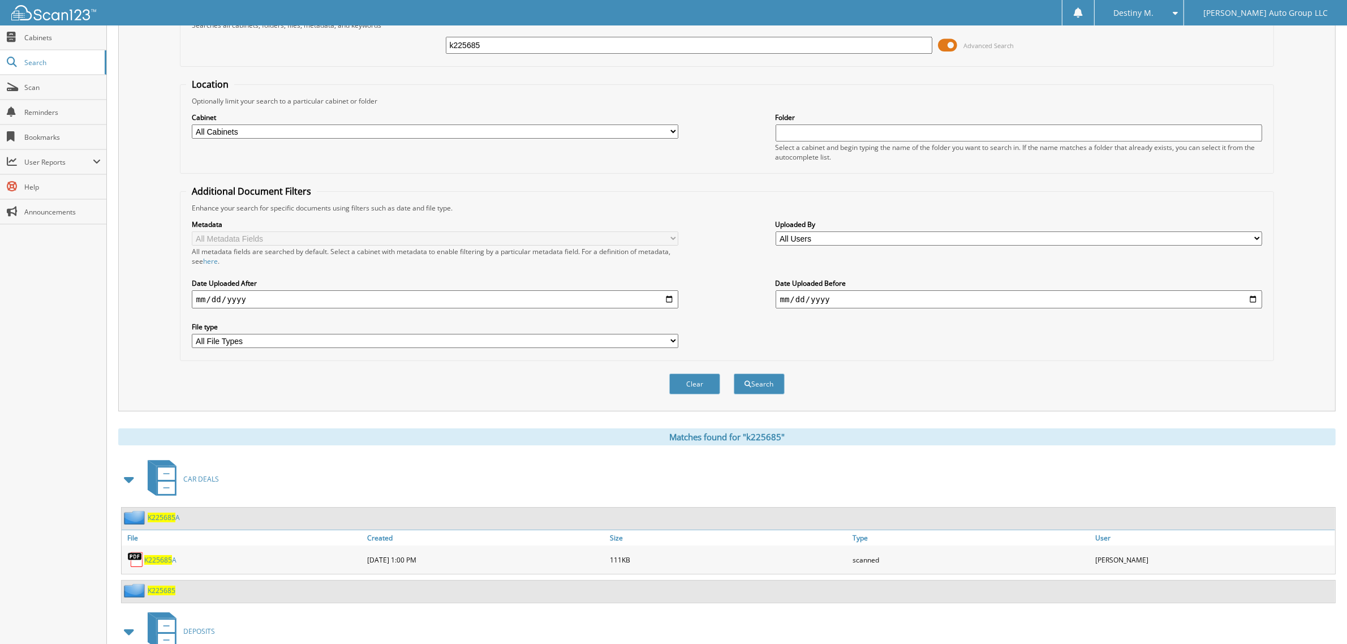
scroll to position [131, 0]
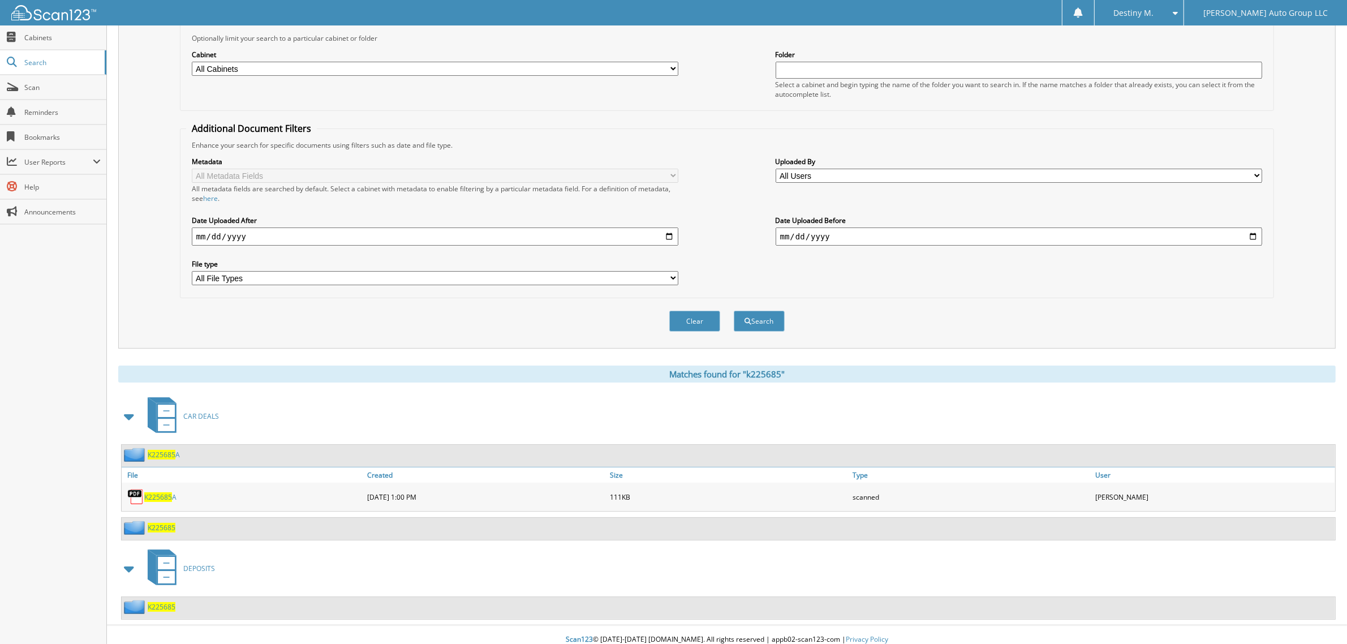
click at [151, 450] on span "K225685" at bounding box center [162, 455] width 28 height 10
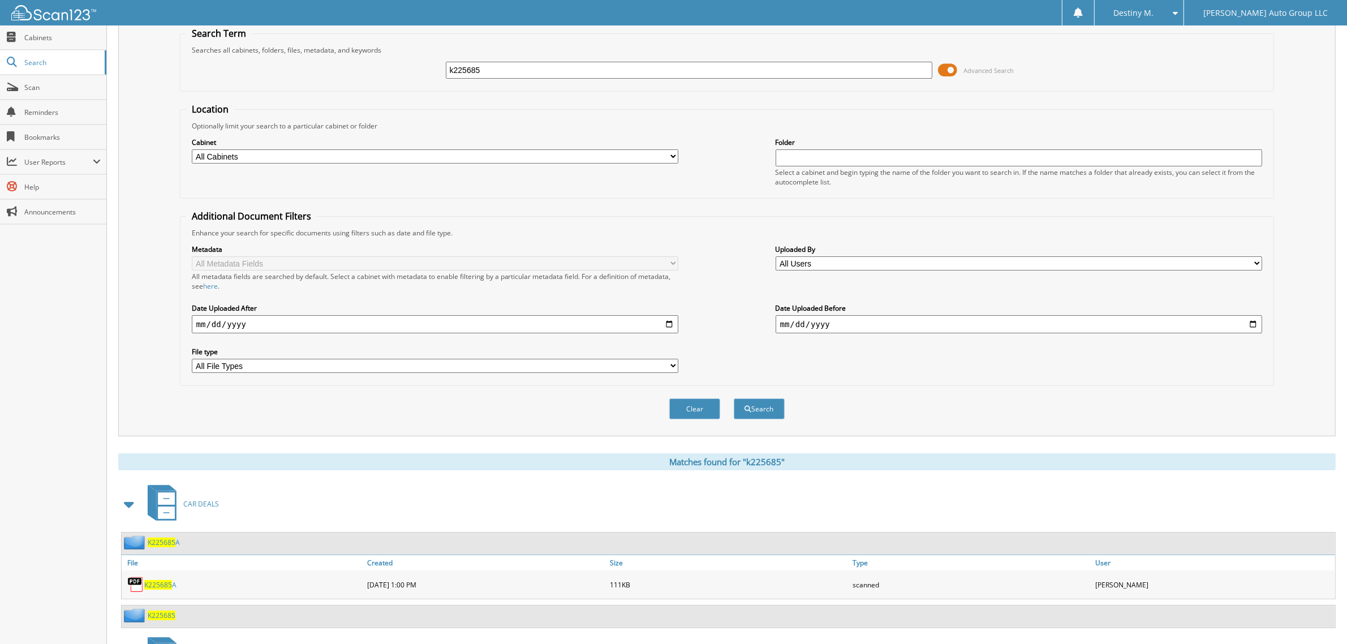
scroll to position [131, 0]
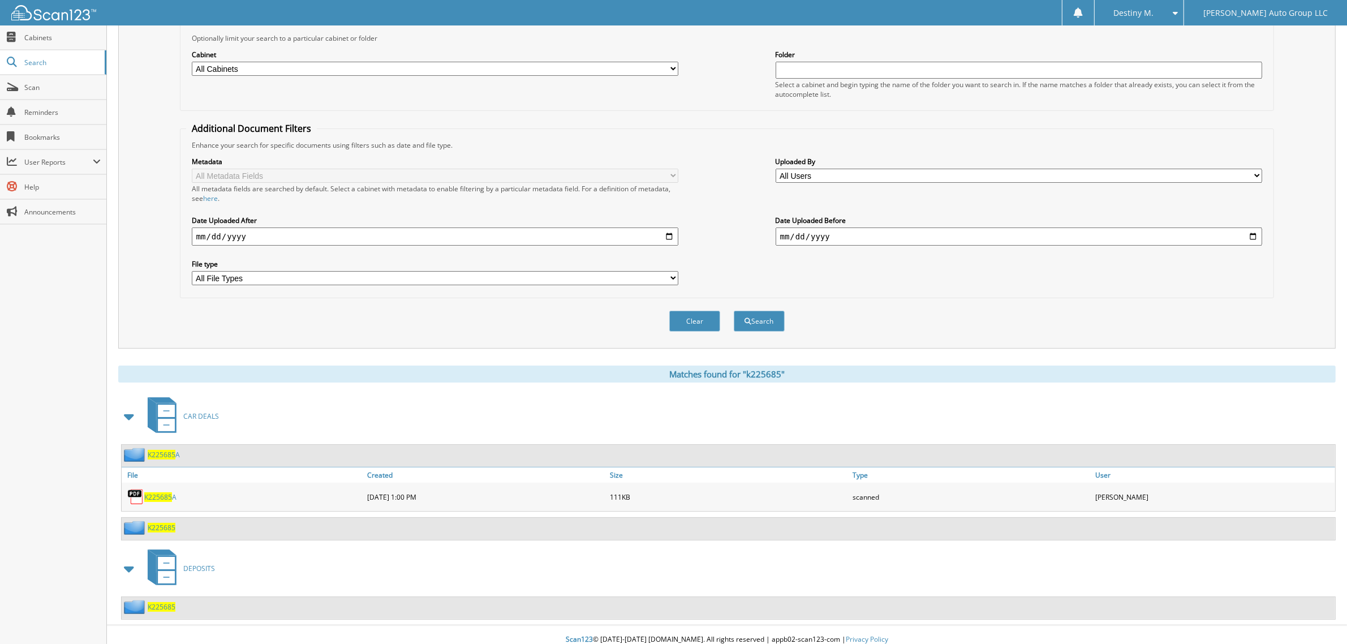
click at [173, 523] on span "K225685" at bounding box center [162, 528] width 28 height 10
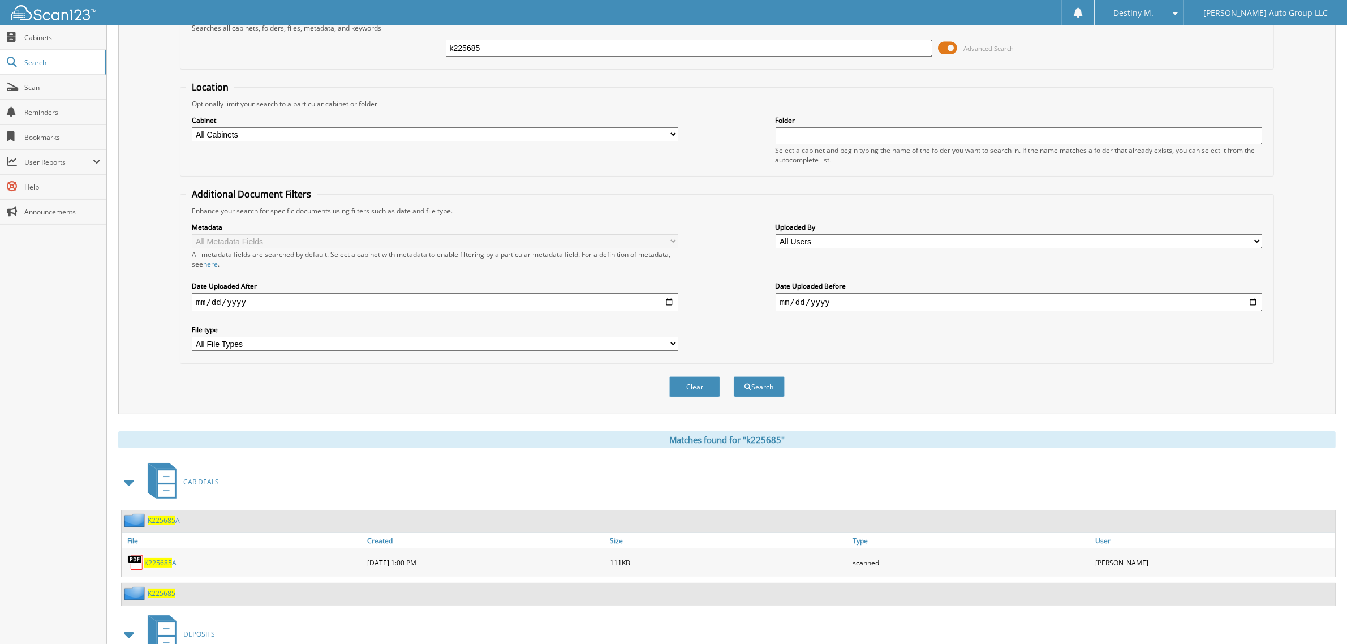
scroll to position [131, 0]
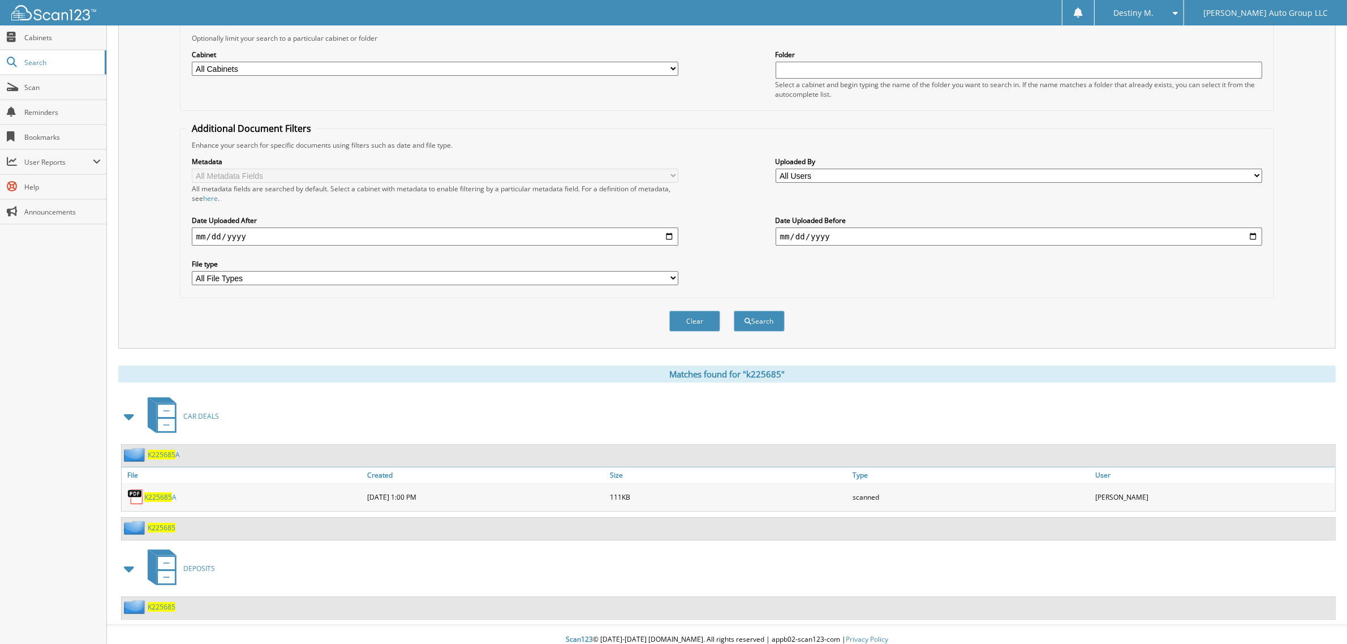
click at [167, 450] on span "K225685" at bounding box center [162, 455] width 28 height 10
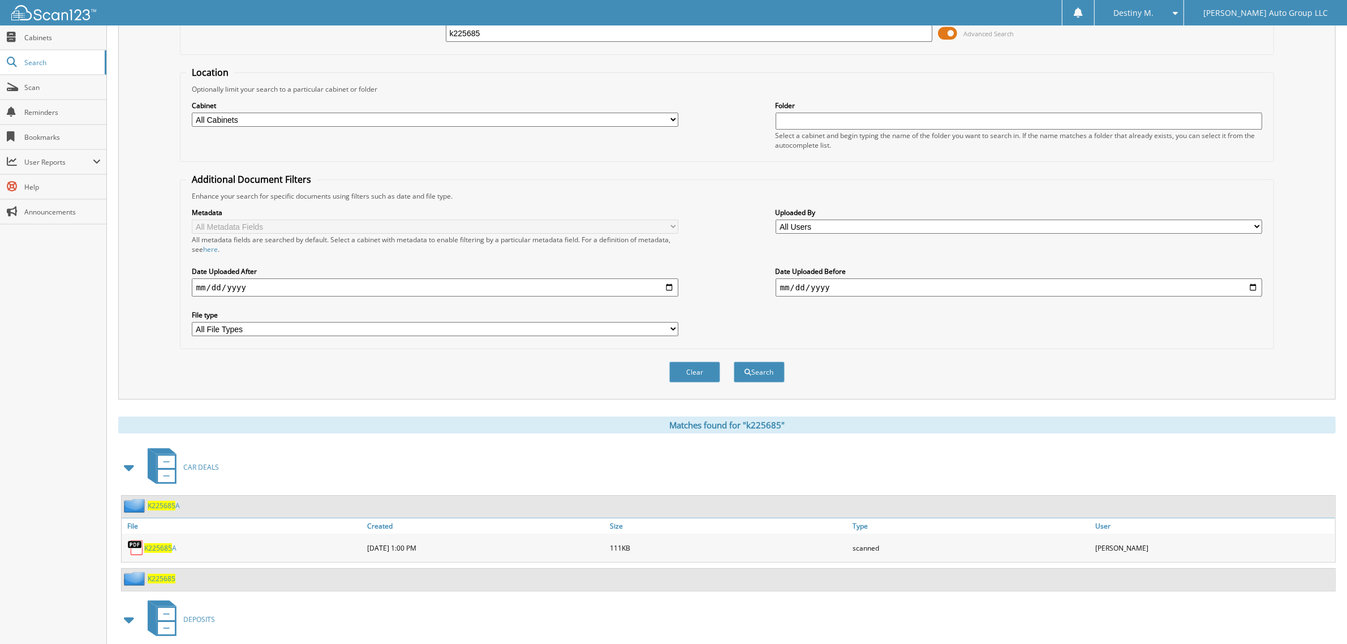
scroll to position [131, 0]
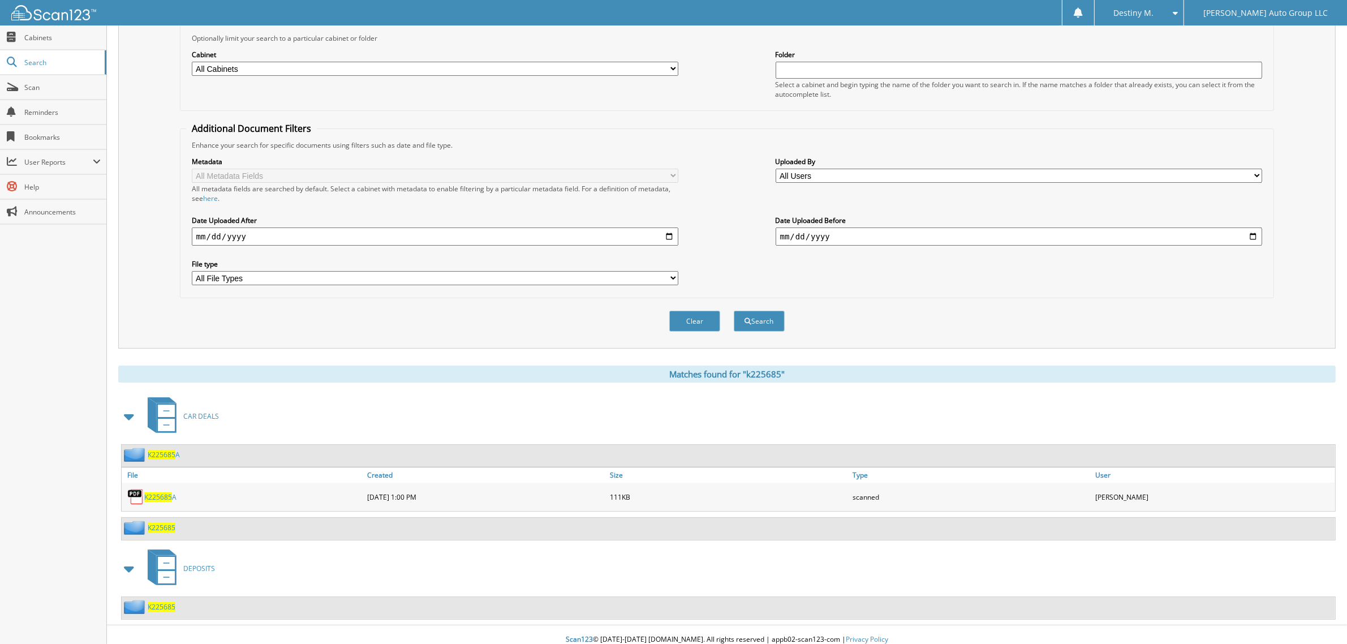
click at [169, 602] on span "K225685" at bounding box center [162, 607] width 28 height 10
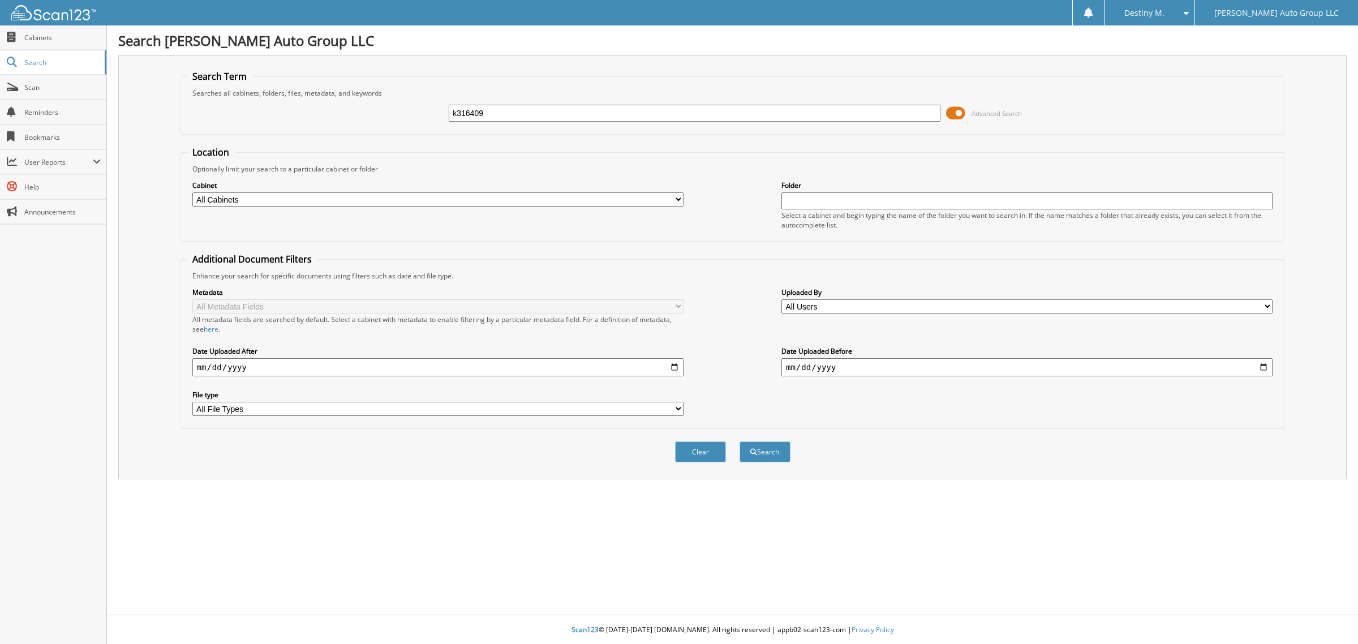
type input "k316409"
click at [740, 441] on button "Search" at bounding box center [765, 451] width 51 height 21
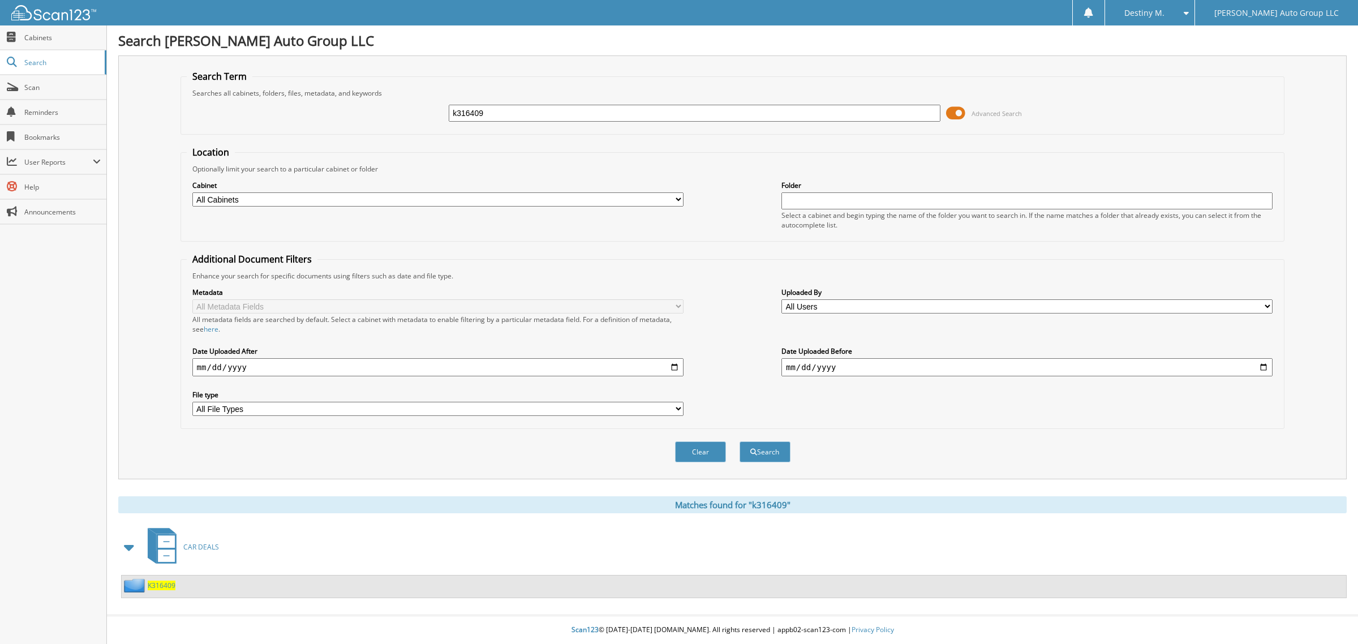
click at [163, 581] on span "K316409" at bounding box center [162, 586] width 28 height 10
click at [161, 549] on icon at bounding box center [166, 555] width 17 height 12
click at [145, 578] on img at bounding box center [136, 585] width 24 height 14
click at [153, 581] on span "K316409" at bounding box center [162, 586] width 28 height 10
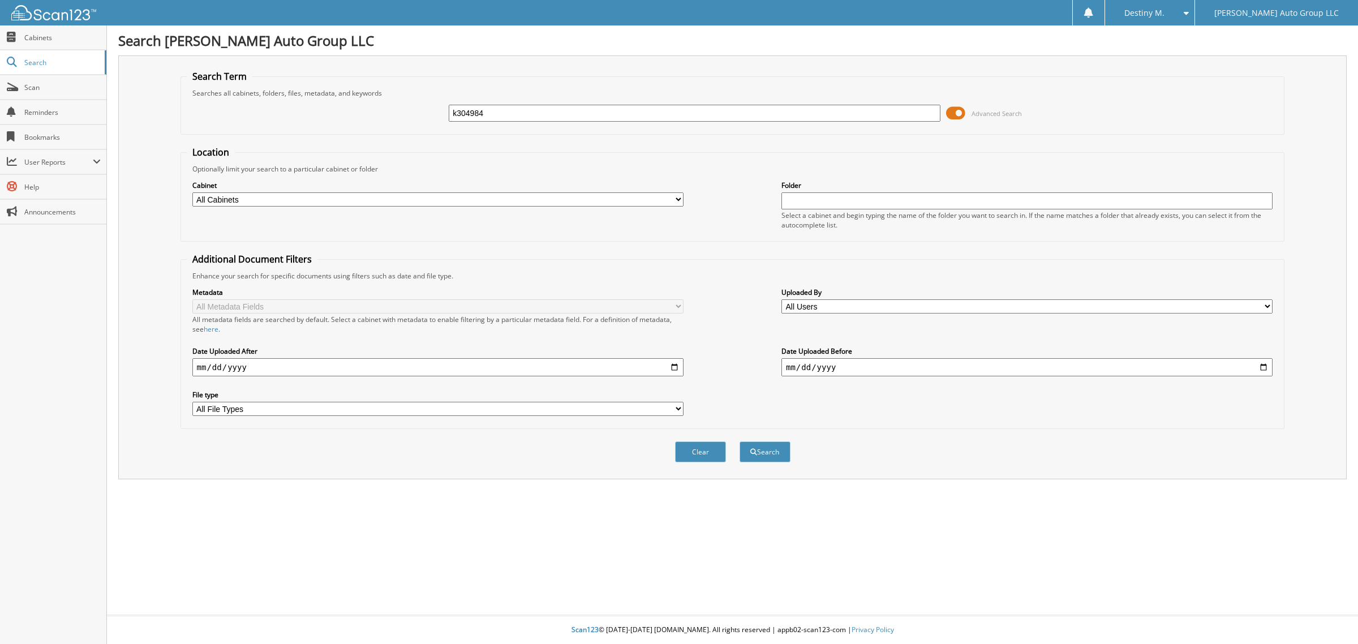
type input "k304984"
click at [740, 441] on button "Search" at bounding box center [765, 451] width 51 height 21
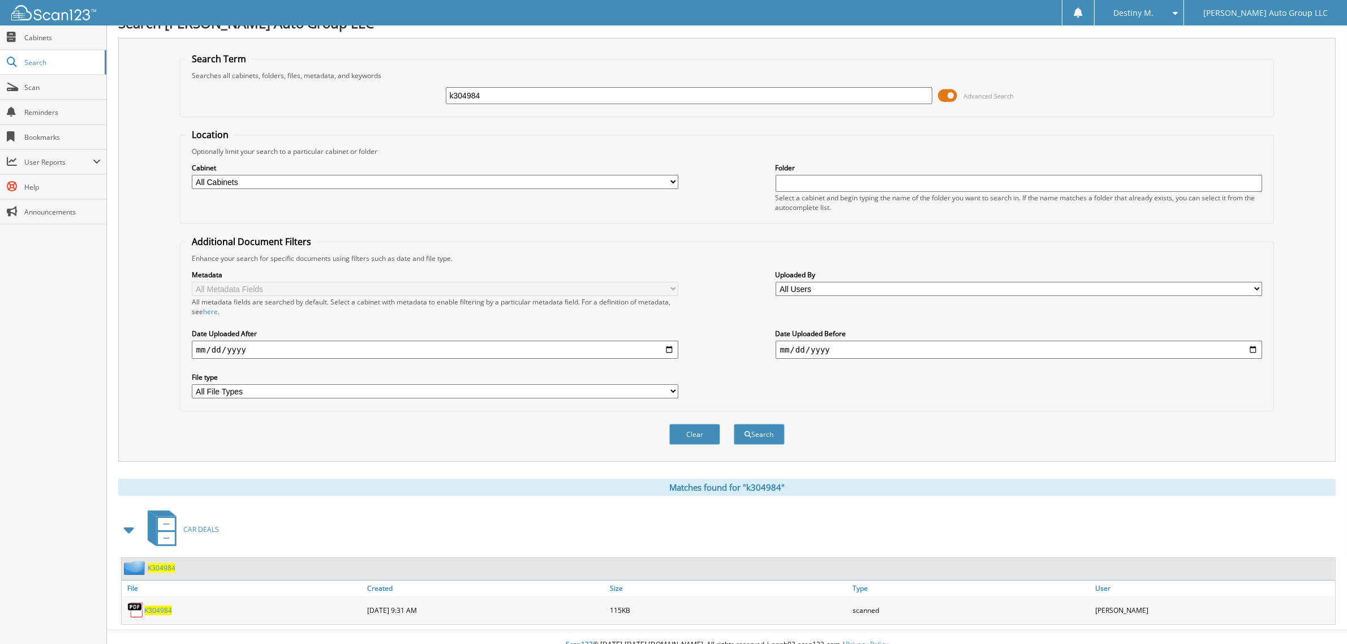
scroll to position [23, 0]
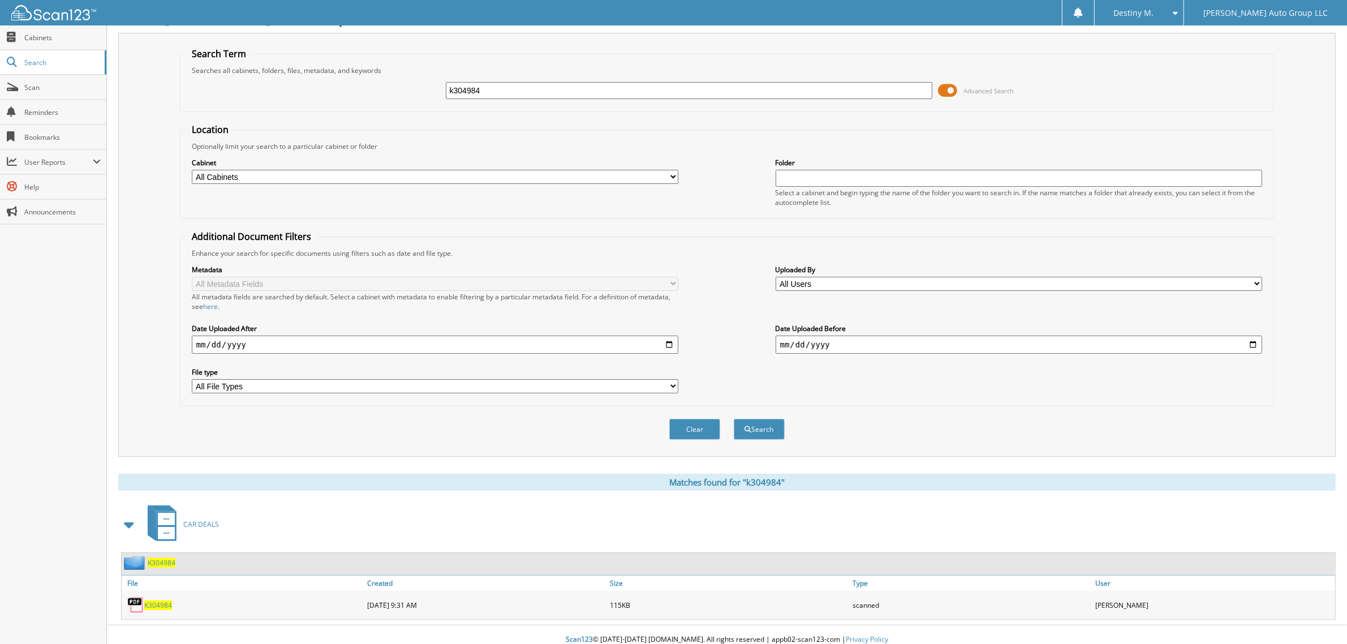
click at [167, 558] on span "K304984" at bounding box center [162, 563] width 28 height 10
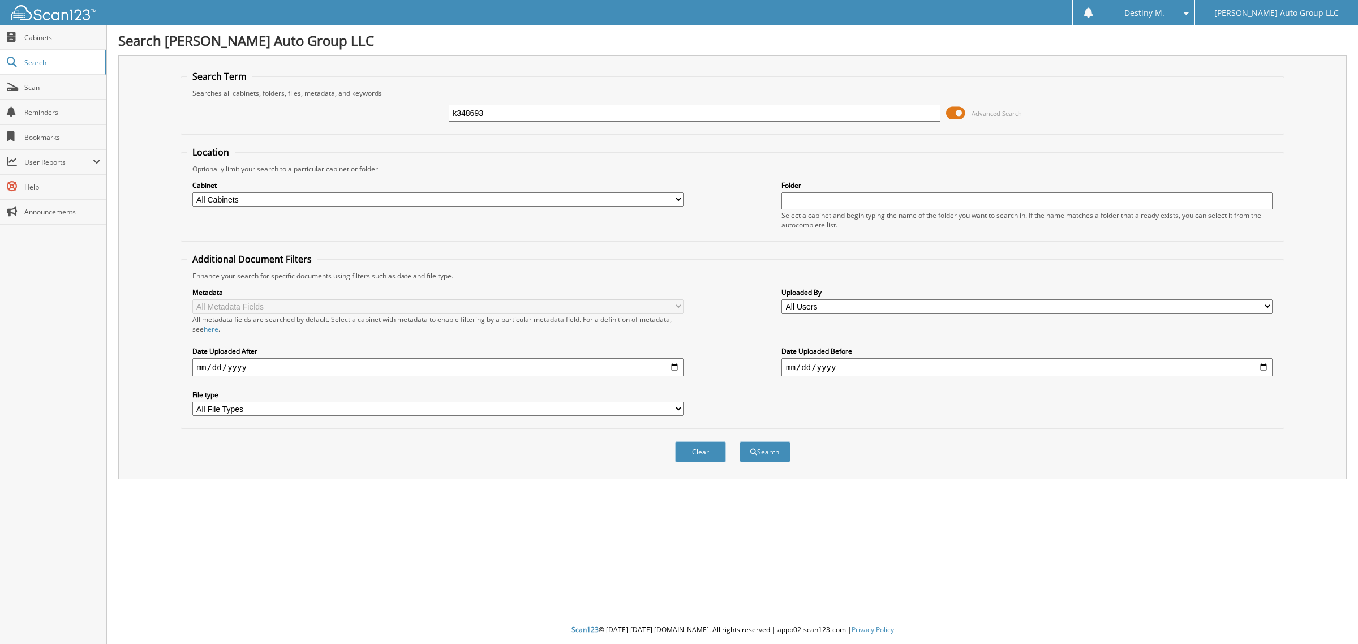
type input "k348693"
click at [740, 441] on button "Search" at bounding box center [765, 451] width 51 height 21
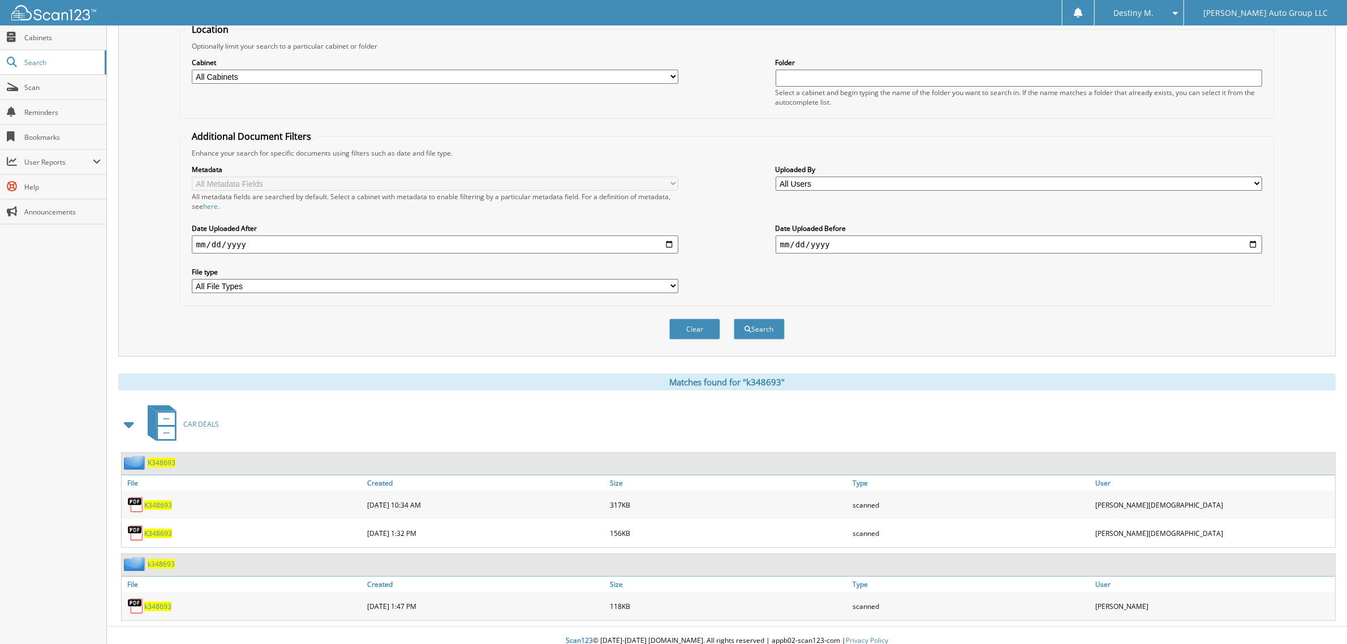
scroll to position [123, 0]
click at [165, 457] on span "K348693" at bounding box center [162, 462] width 28 height 10
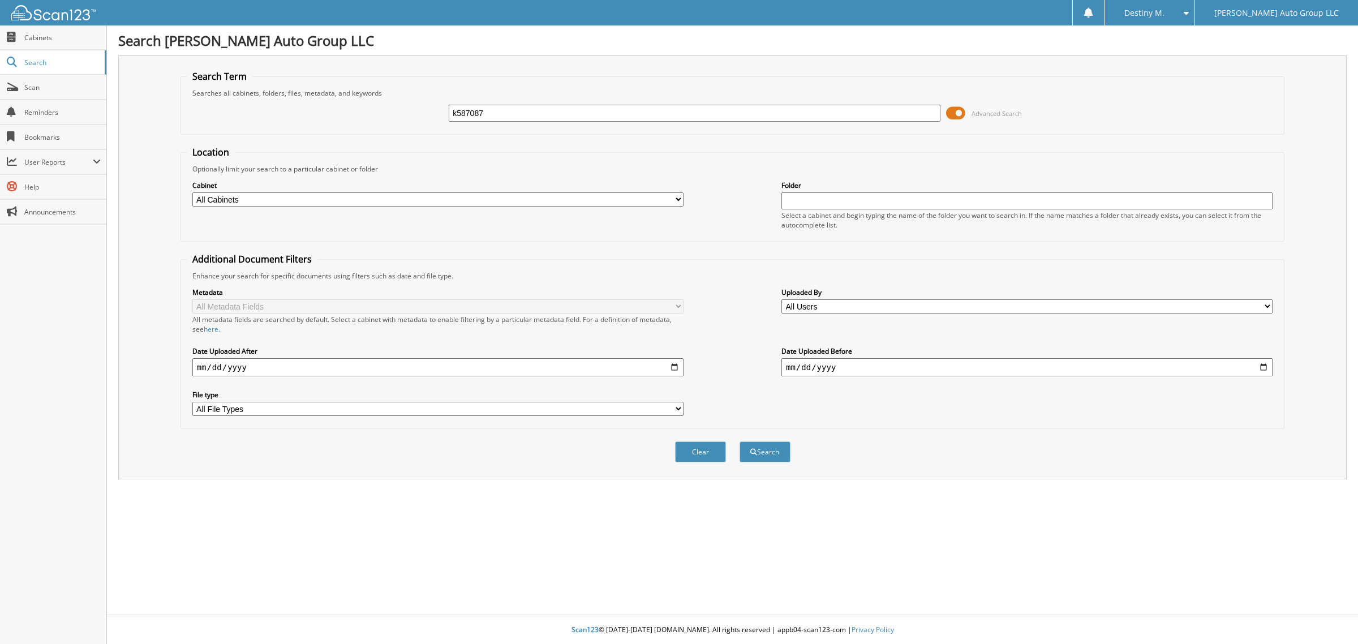
type input "k587087"
click at [740, 441] on button "Search" at bounding box center [765, 451] width 51 height 21
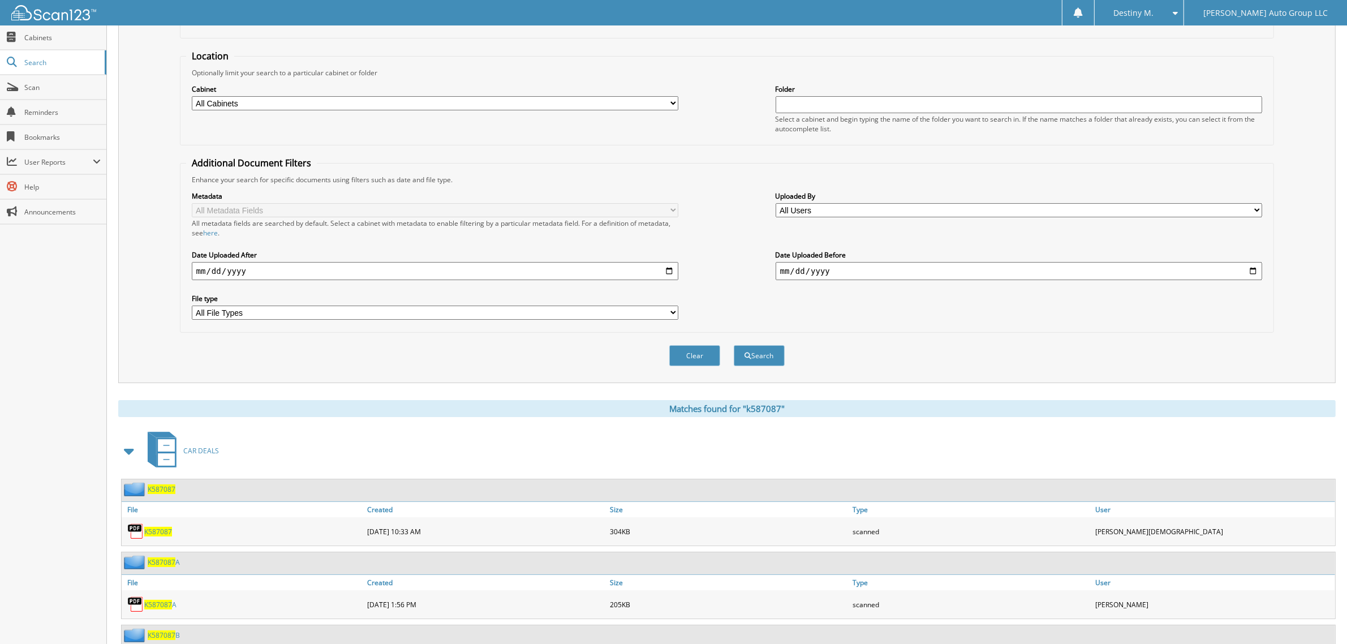
scroll to position [168, 0]
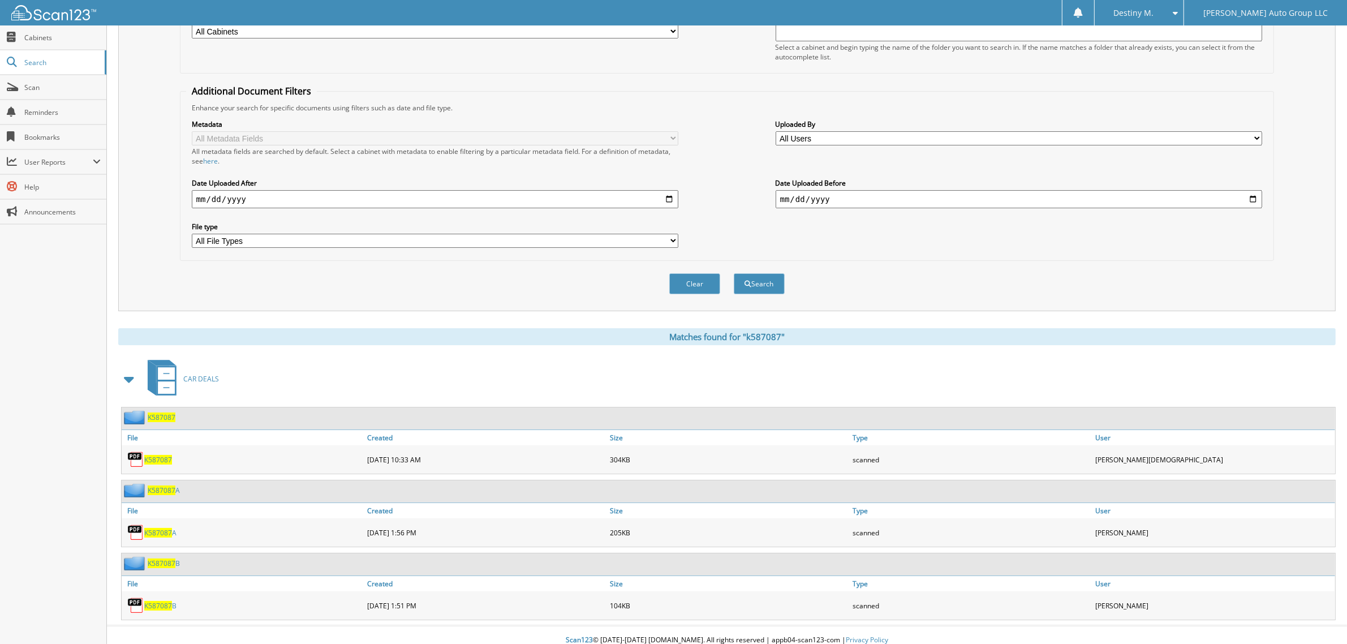
click at [165, 412] on span "K587087" at bounding box center [162, 417] width 28 height 10
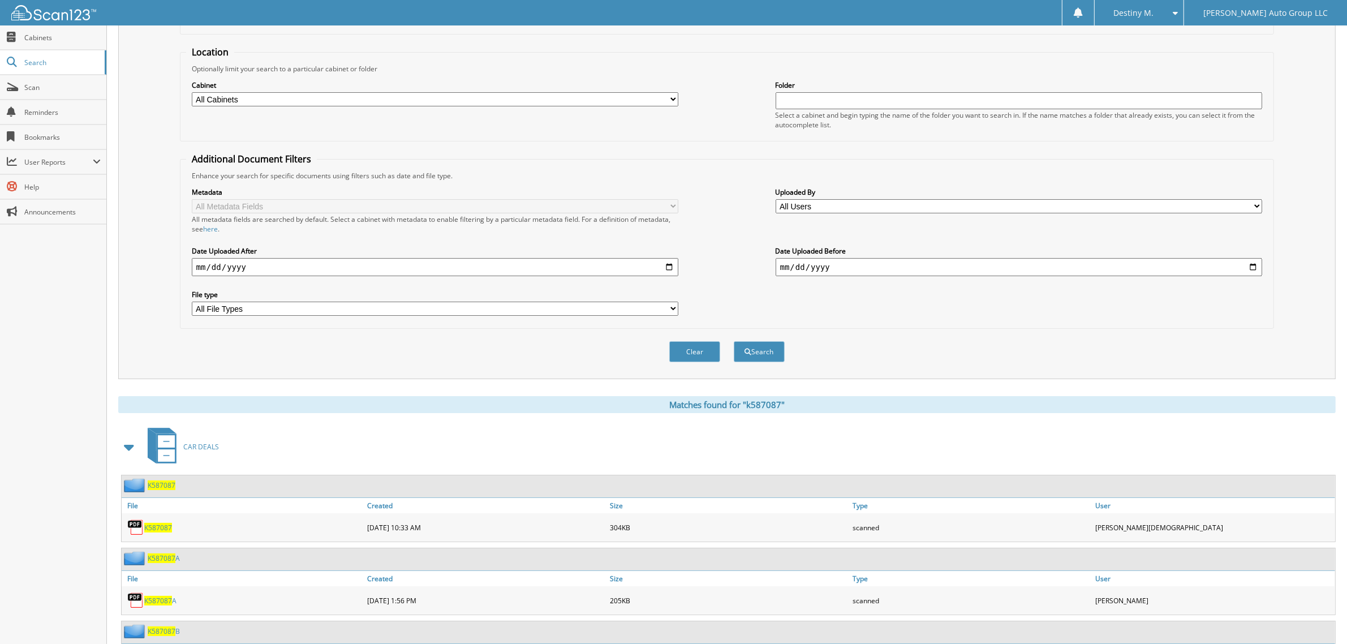
scroll to position [168, 0]
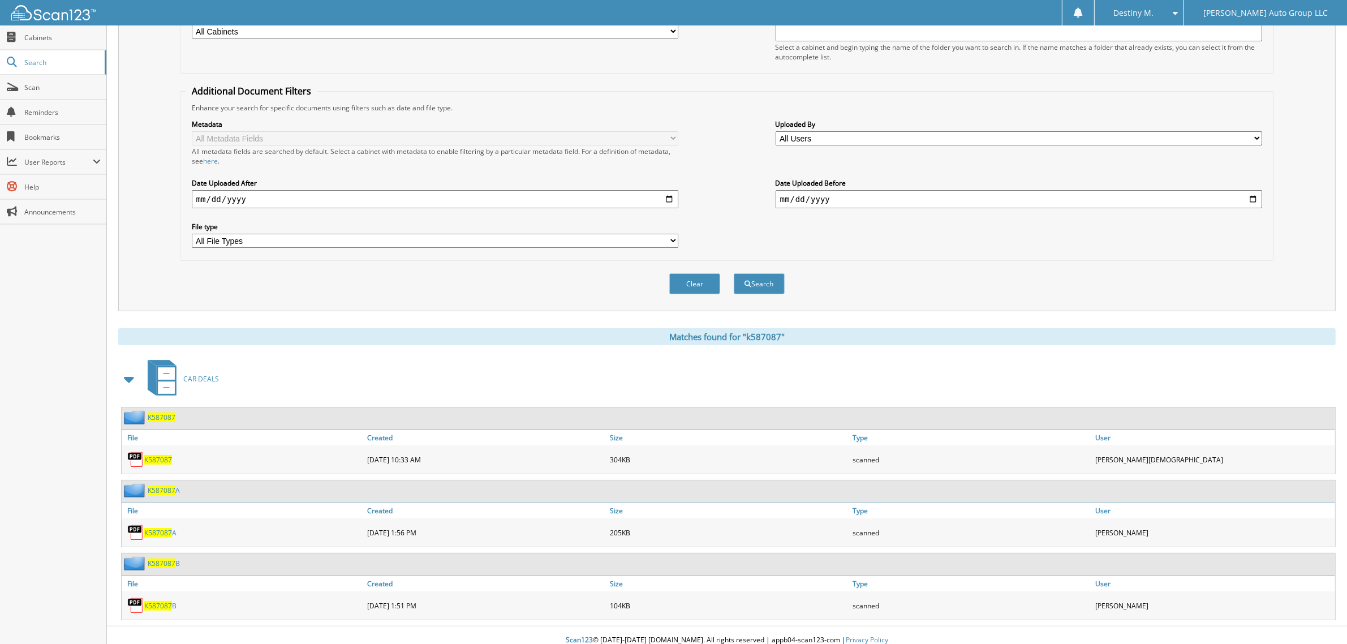
click at [166, 412] on span "K587087" at bounding box center [162, 417] width 28 height 10
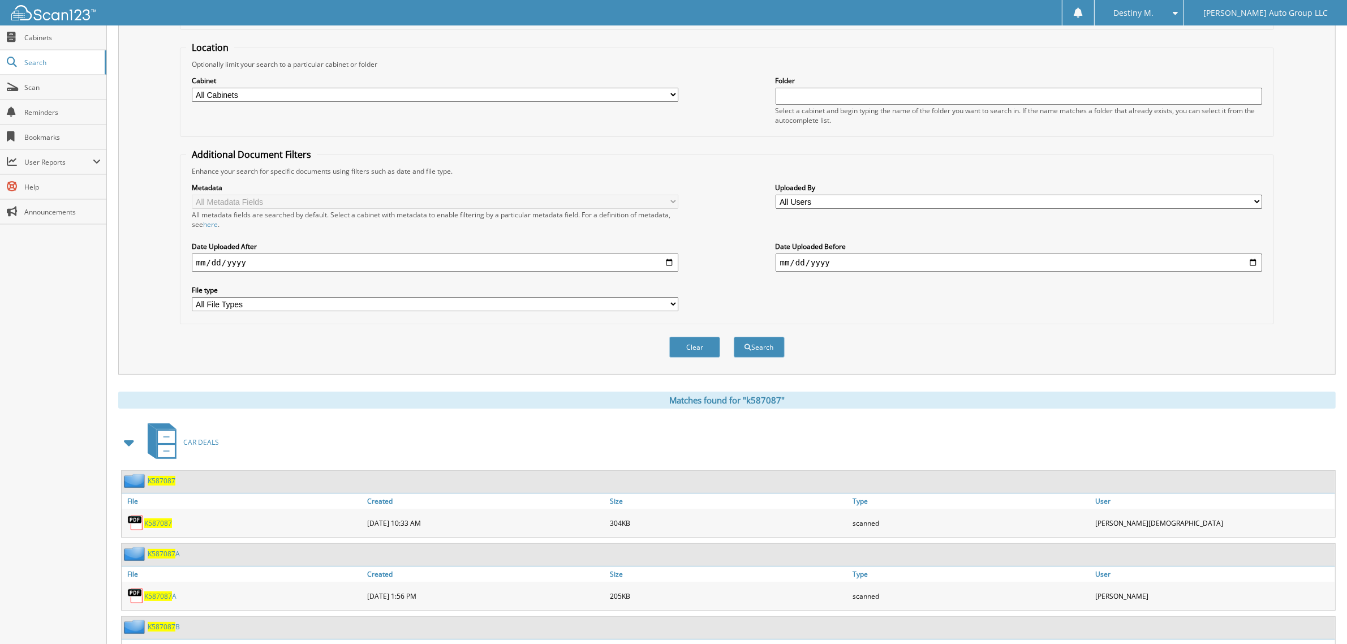
scroll to position [168, 0]
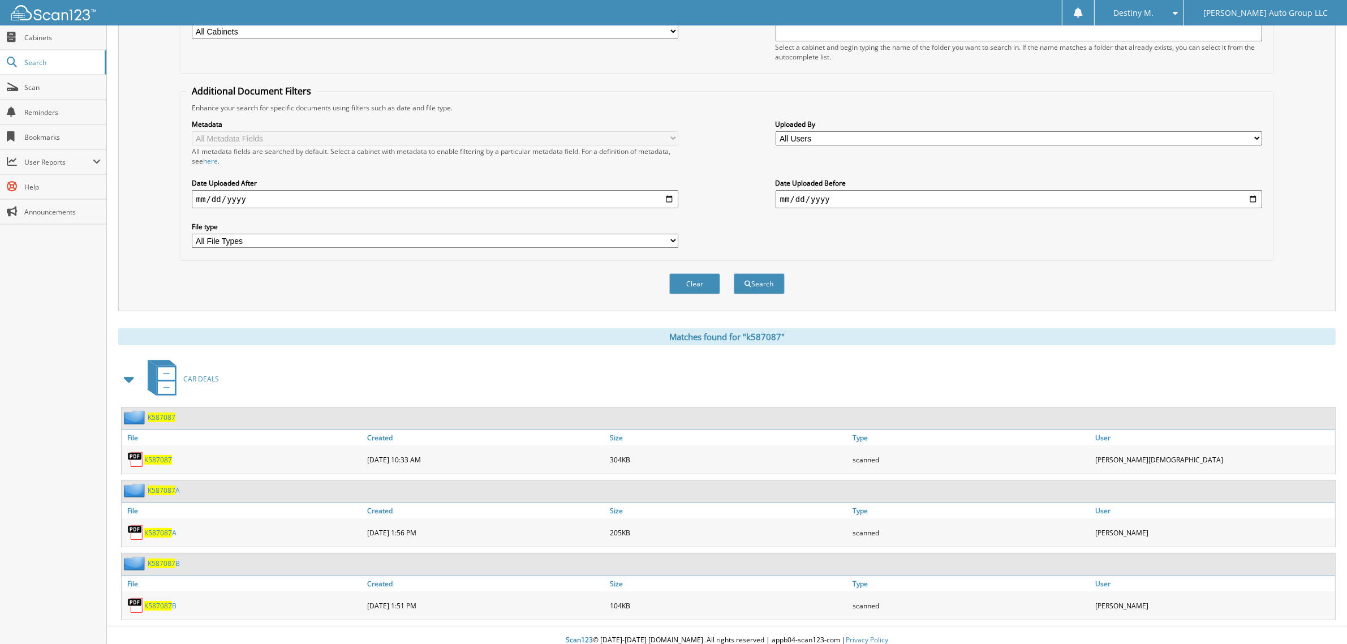
click at [170, 485] on span "K587087" at bounding box center [162, 490] width 28 height 10
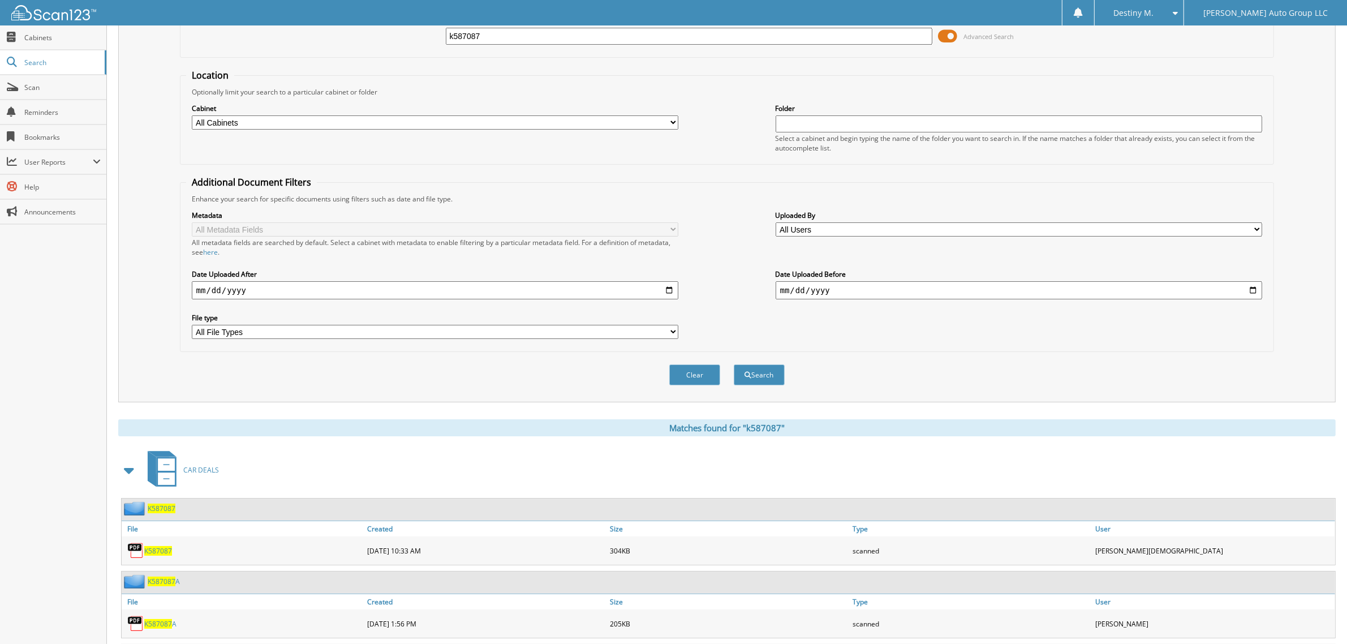
scroll to position [168, 0]
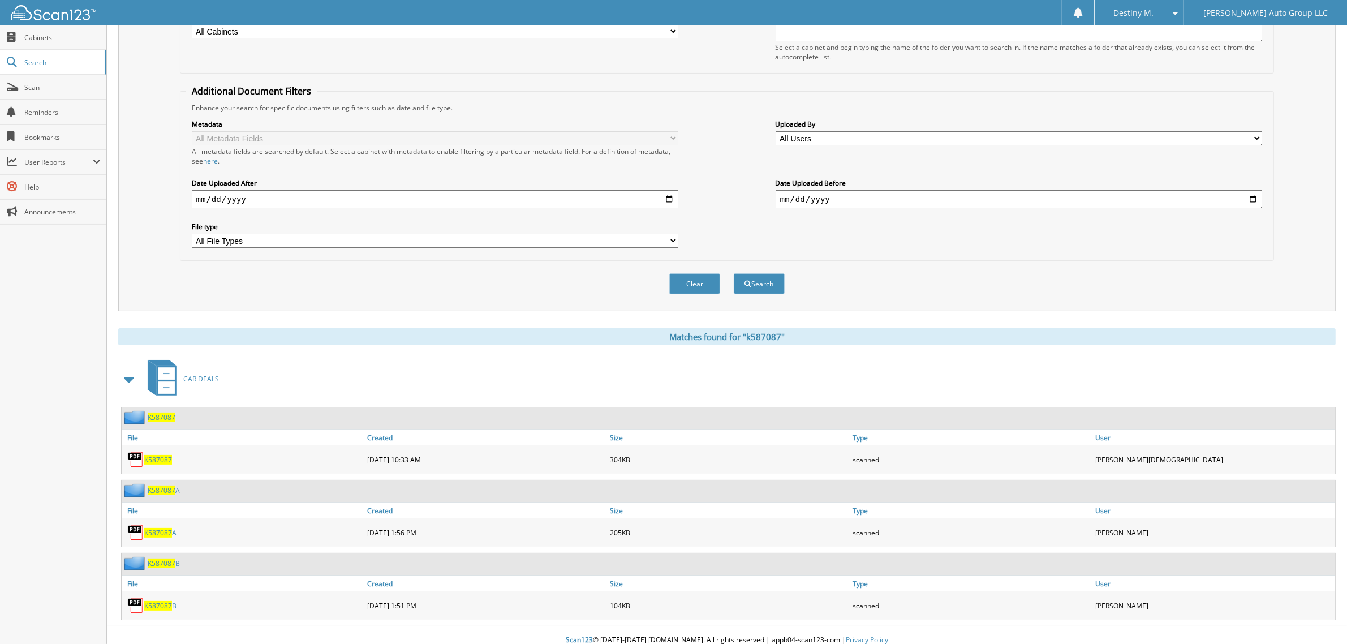
click at [167, 558] on span "K587087" at bounding box center [162, 563] width 28 height 10
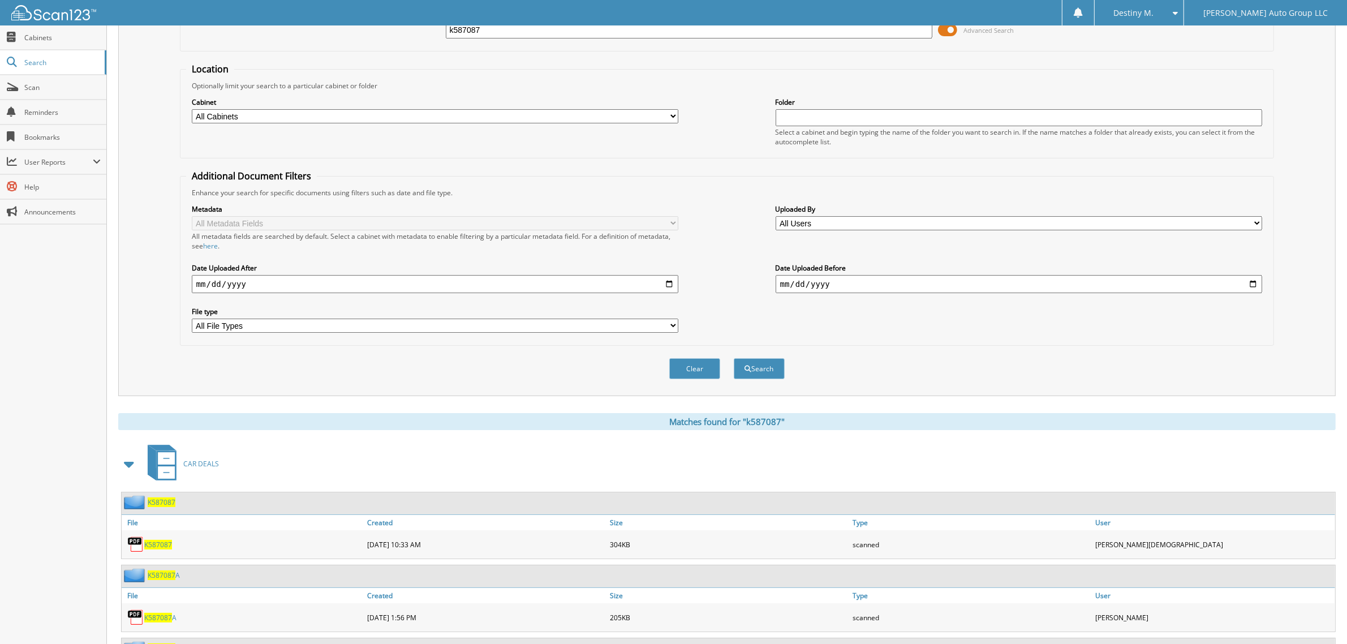
scroll to position [168, 0]
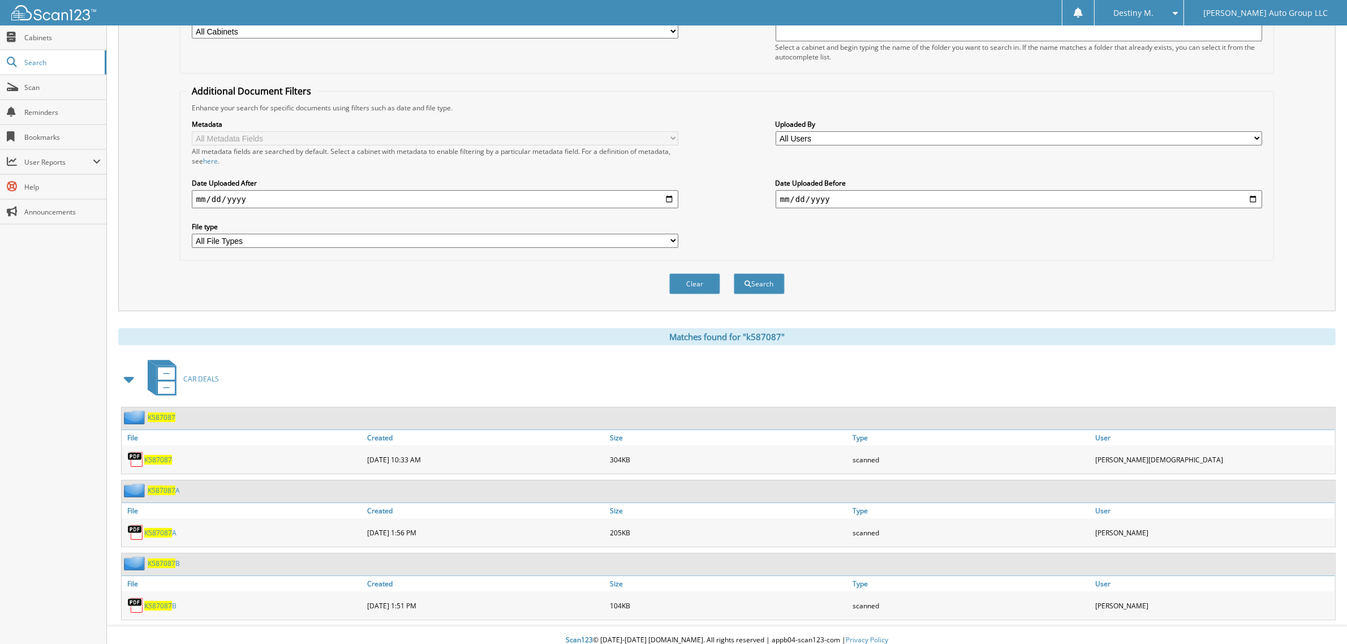
click at [165, 410] on div "K587087" at bounding box center [149, 417] width 54 height 14
click at [161, 412] on span "K587087" at bounding box center [162, 417] width 28 height 10
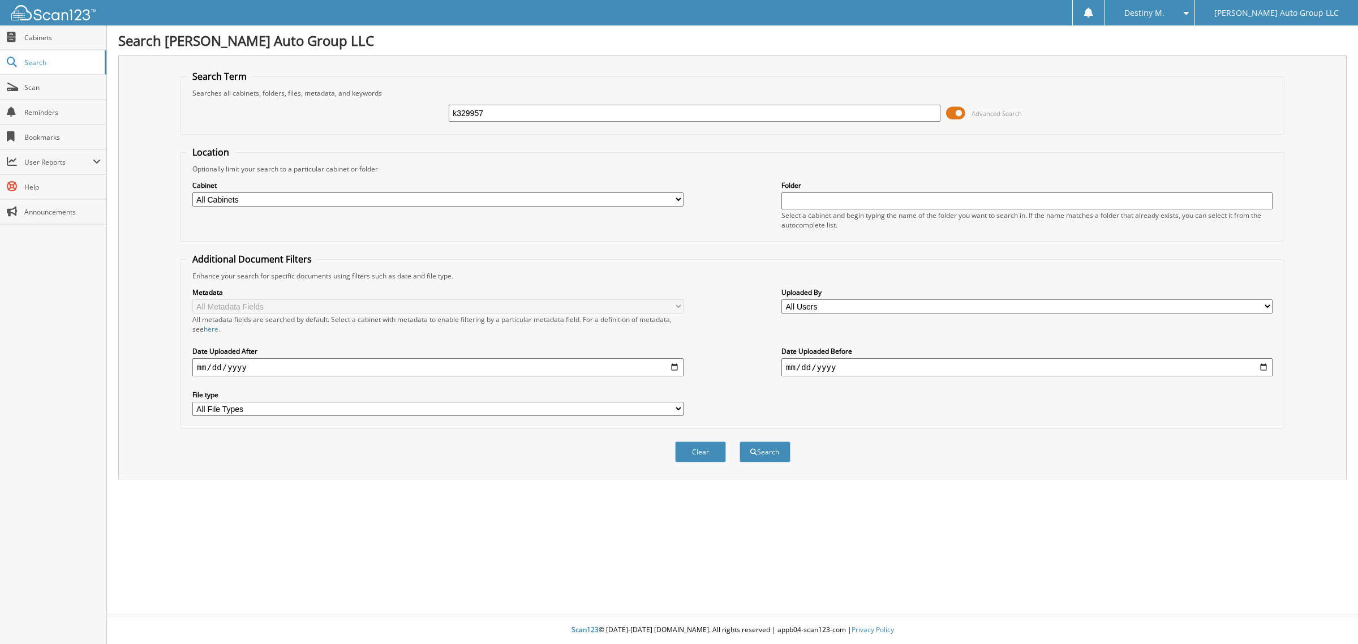
type input "k329957"
click at [740, 441] on button "Search" at bounding box center [765, 451] width 51 height 21
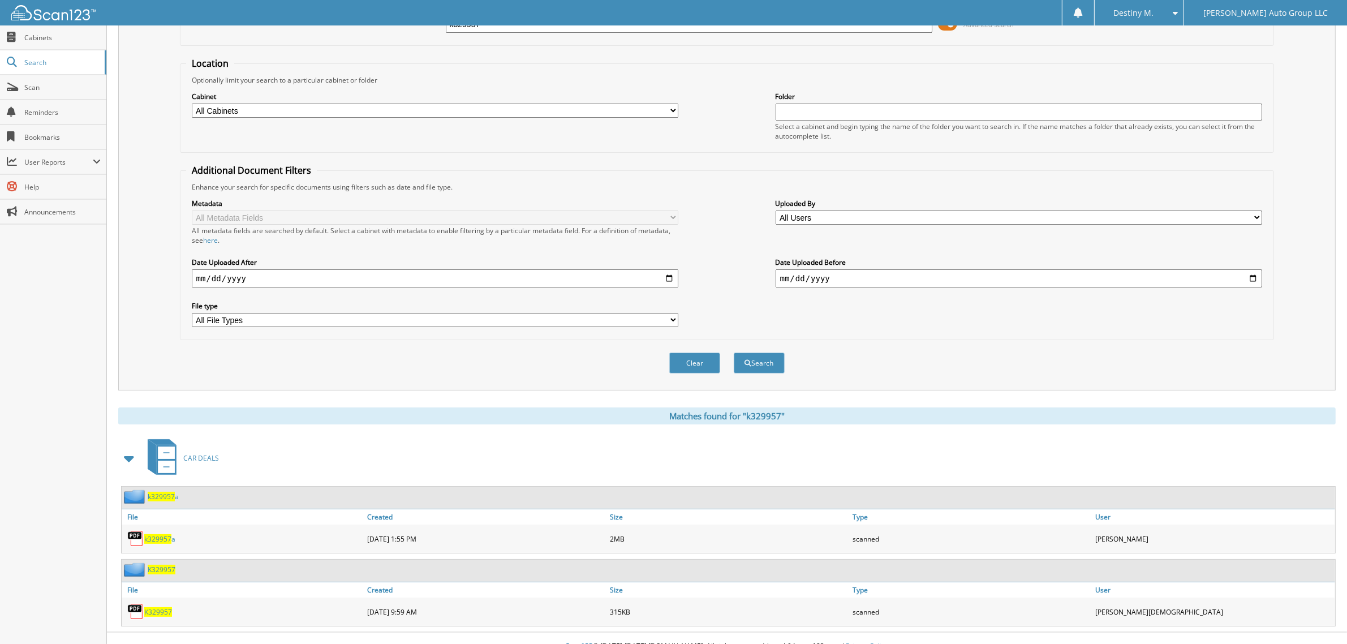
scroll to position [95, 0]
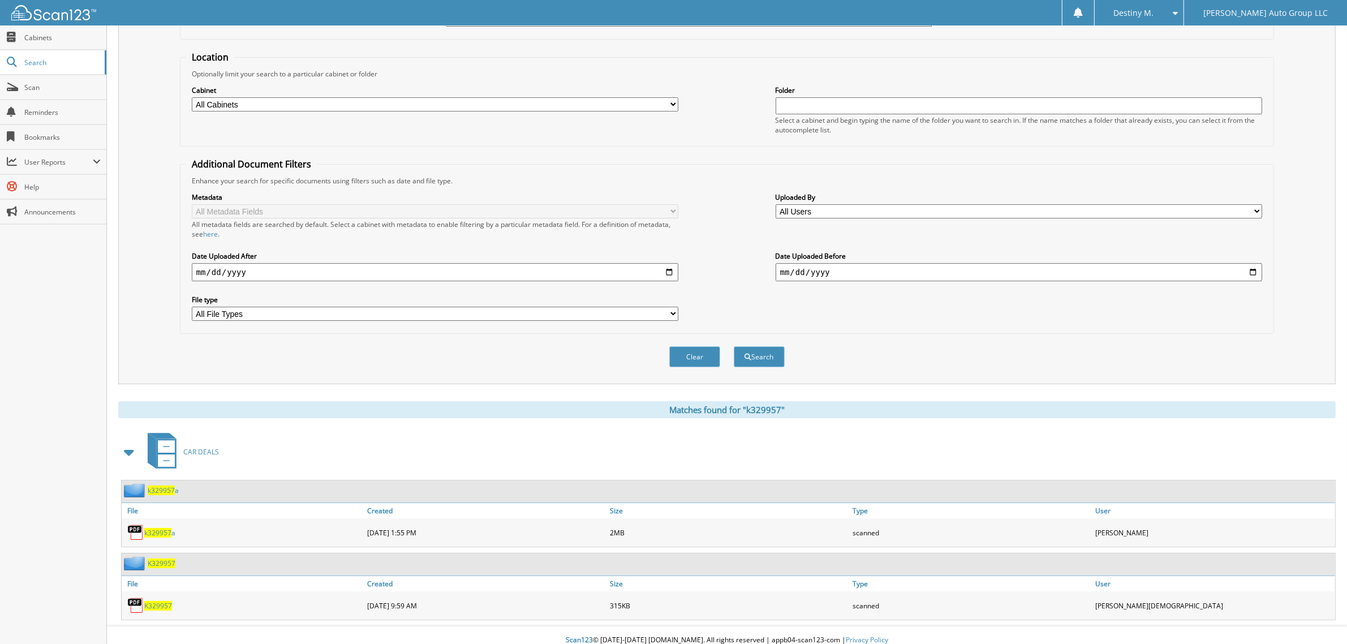
click at [164, 558] on span "K329957" at bounding box center [162, 563] width 28 height 10
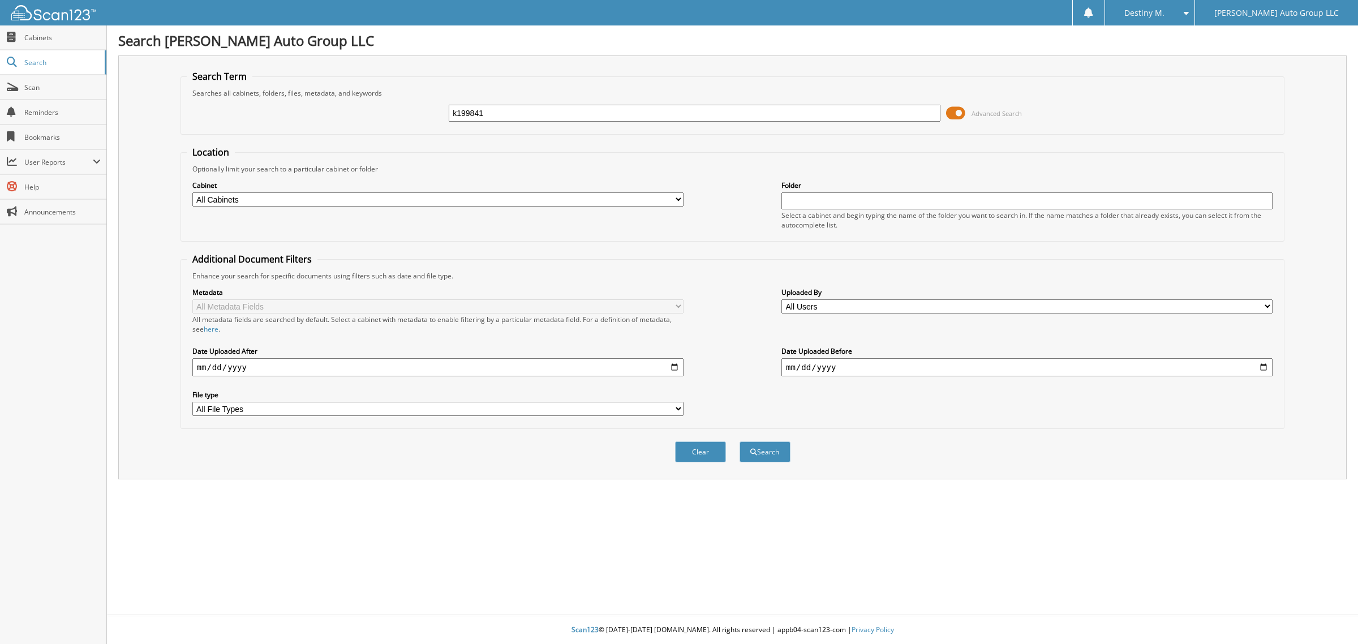
type input "k199841"
click at [740, 441] on button "Search" at bounding box center [765, 451] width 51 height 21
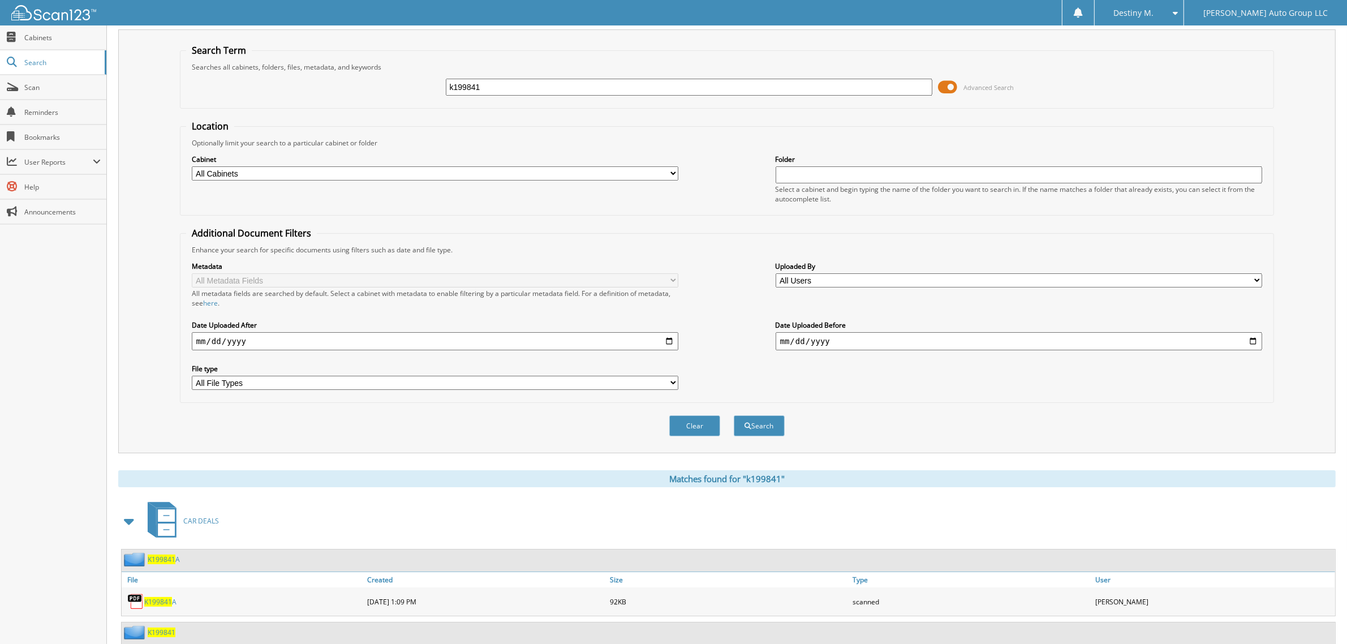
scroll to position [51, 0]
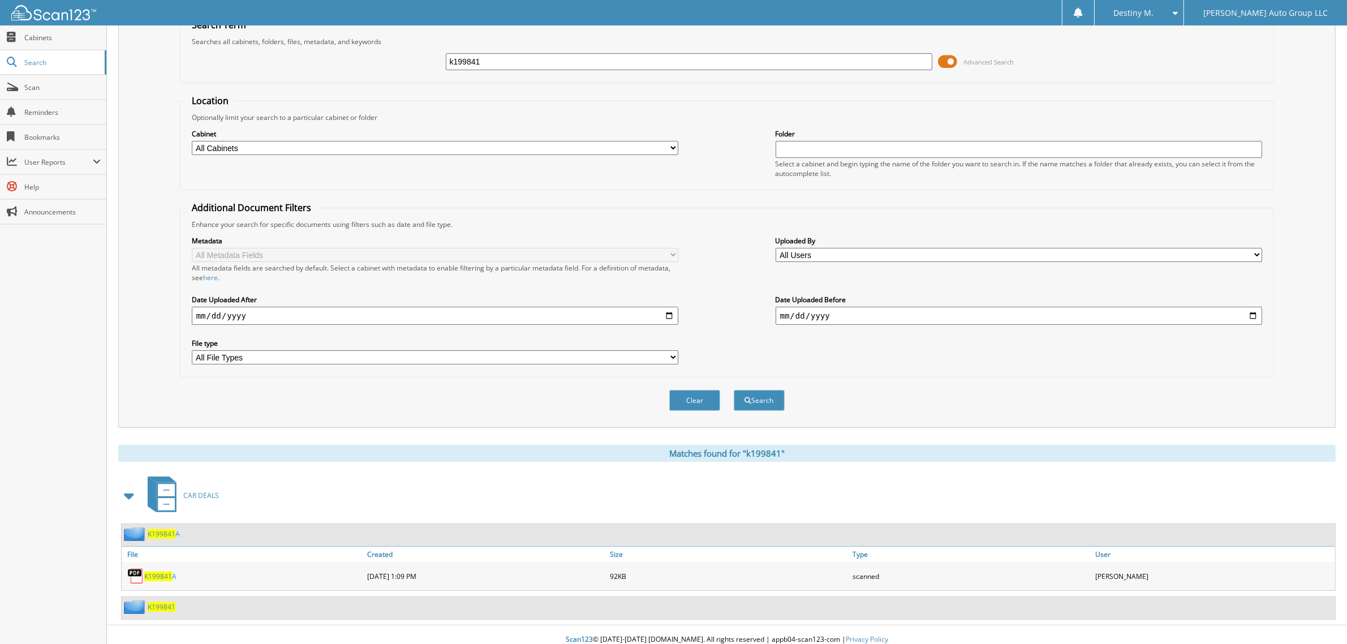
click at [170, 602] on span "K199841" at bounding box center [162, 607] width 28 height 10
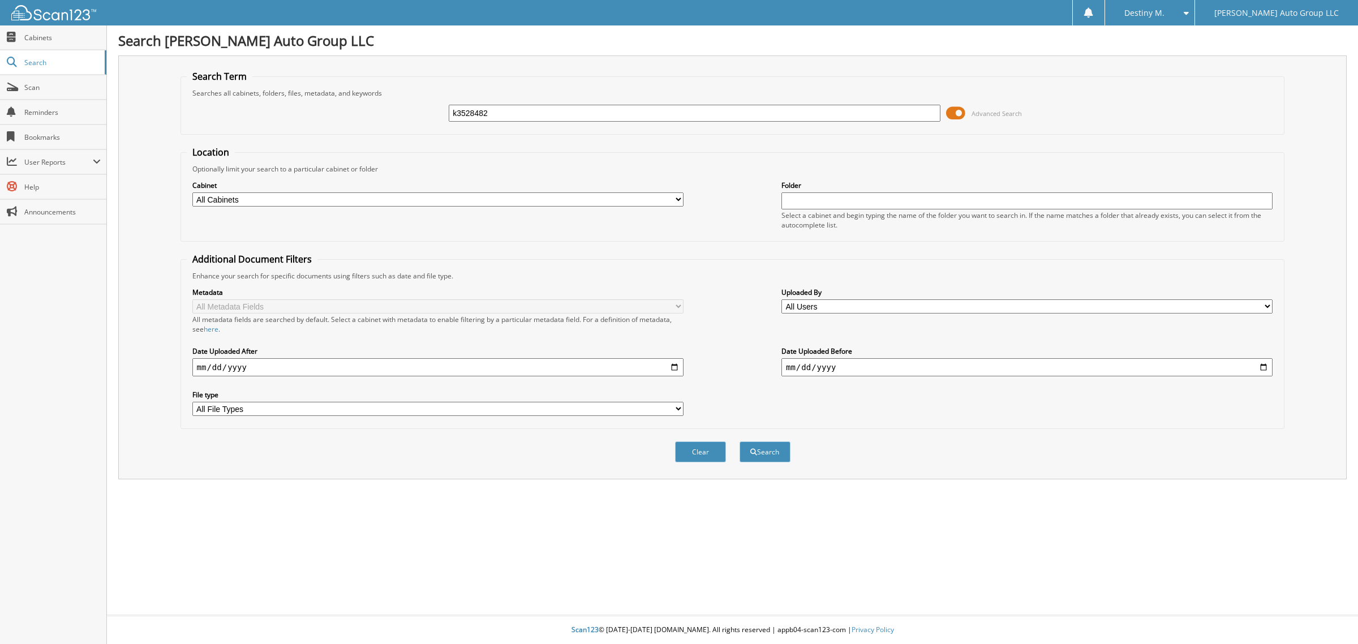
type input "k3528482"
click at [740, 441] on button "Search" at bounding box center [765, 451] width 51 height 21
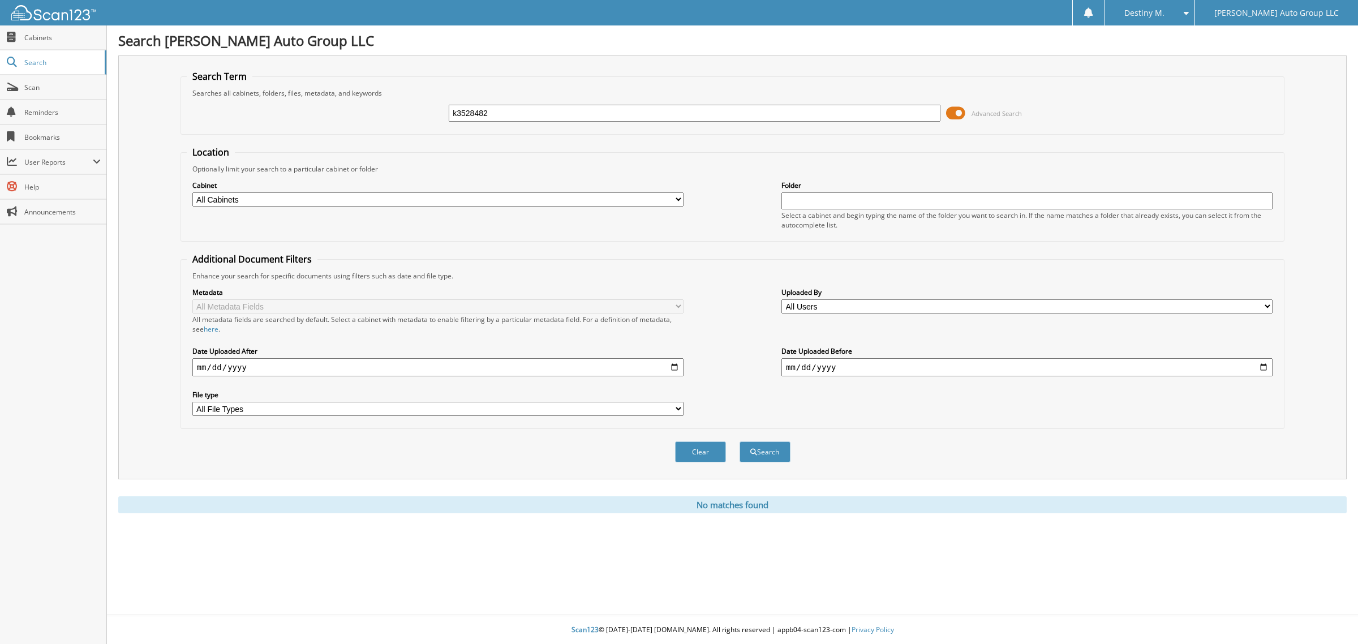
drag, startPoint x: 491, startPoint y: 114, endPoint x: 444, endPoint y: 132, distance: 50.3
click at [444, 132] on fieldset "Search Term Searches all cabinets, folders, files, metadata, and keywords k3528…" at bounding box center [732, 102] width 1104 height 65
type input "k352482"
click at [740, 441] on button "Search" at bounding box center [765, 451] width 51 height 21
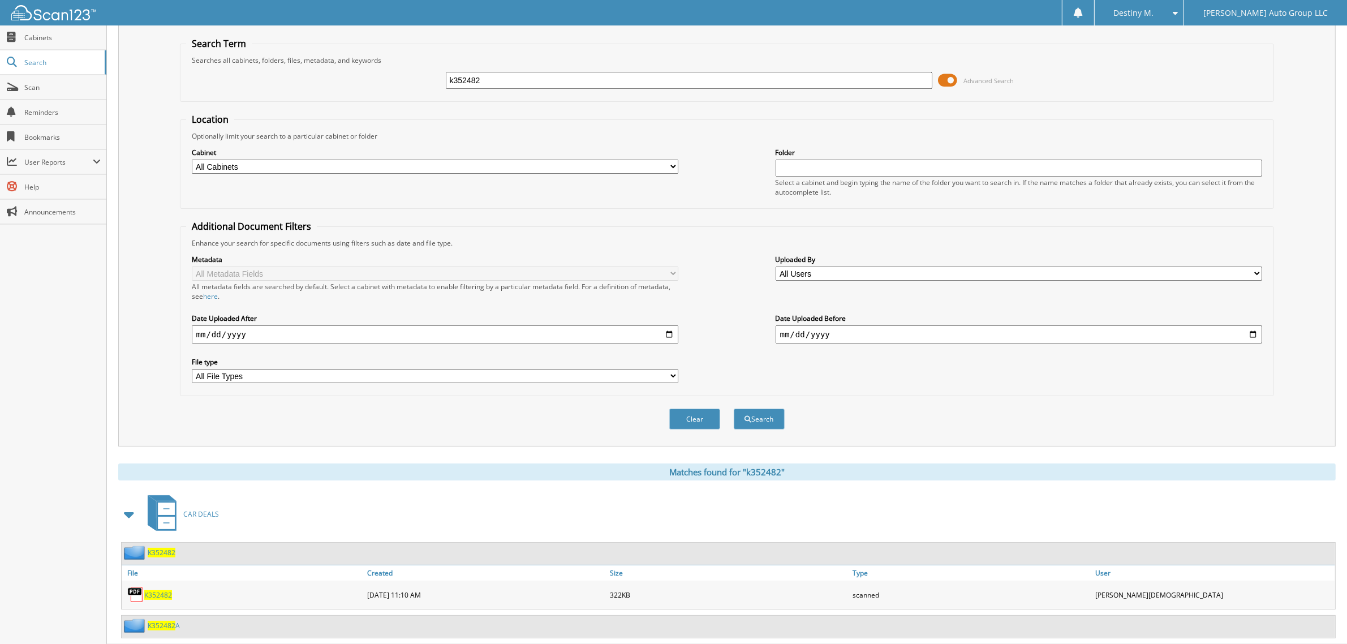
scroll to position [51, 0]
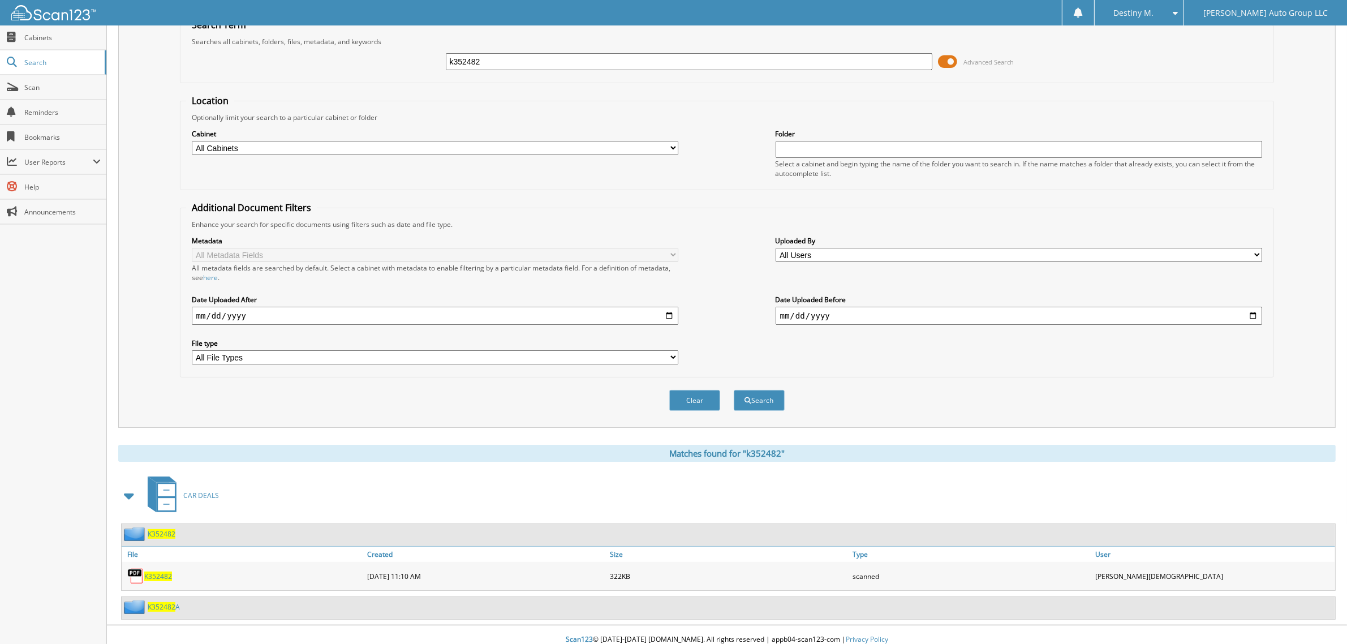
click at [159, 529] on span "K352482" at bounding box center [162, 534] width 28 height 10
